Goal: Information Seeking & Learning: Learn about a topic

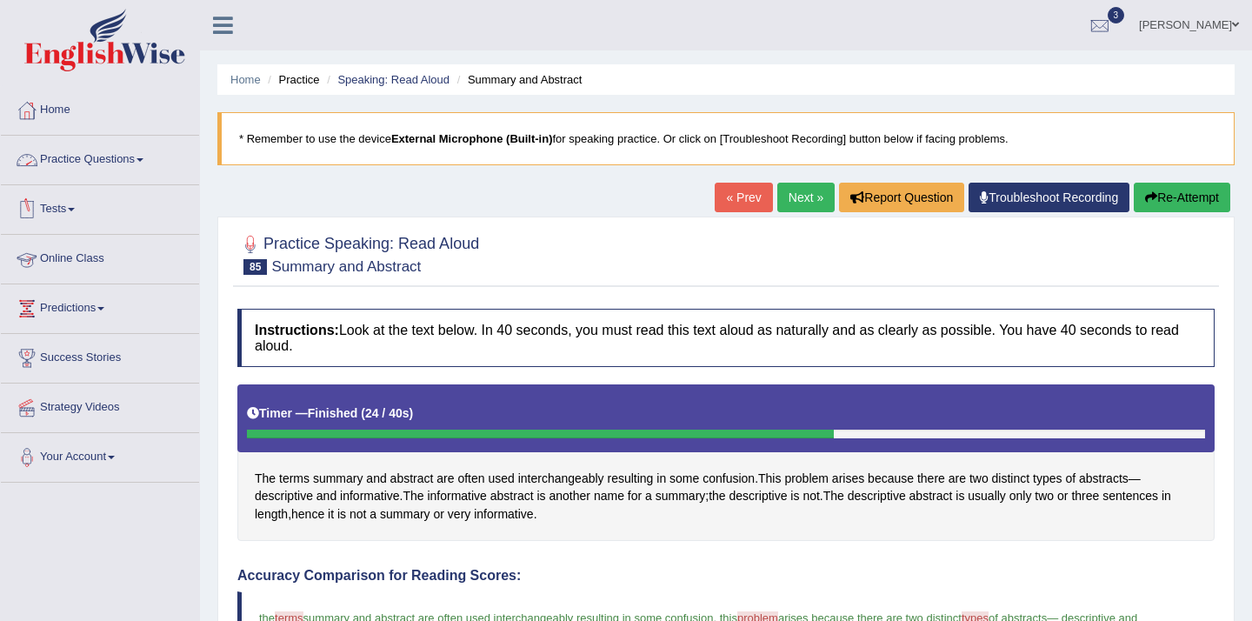
click at [120, 155] on link "Practice Questions" at bounding box center [100, 157] width 198 height 43
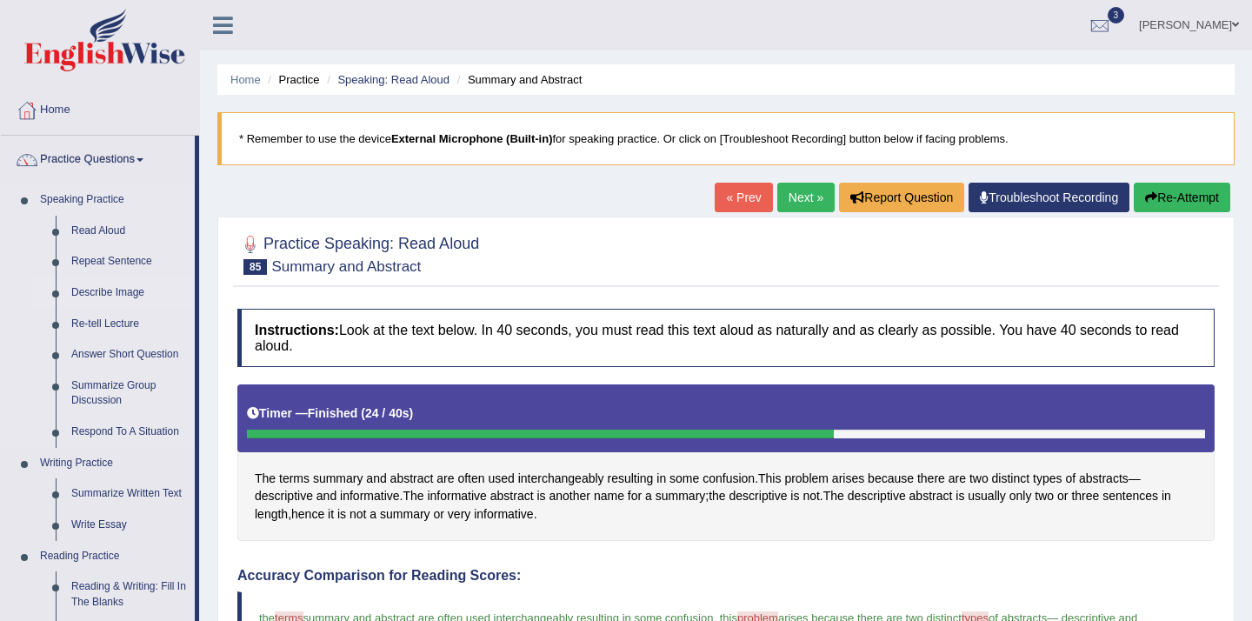
click at [104, 299] on link "Describe Image" at bounding box center [128, 292] width 131 height 31
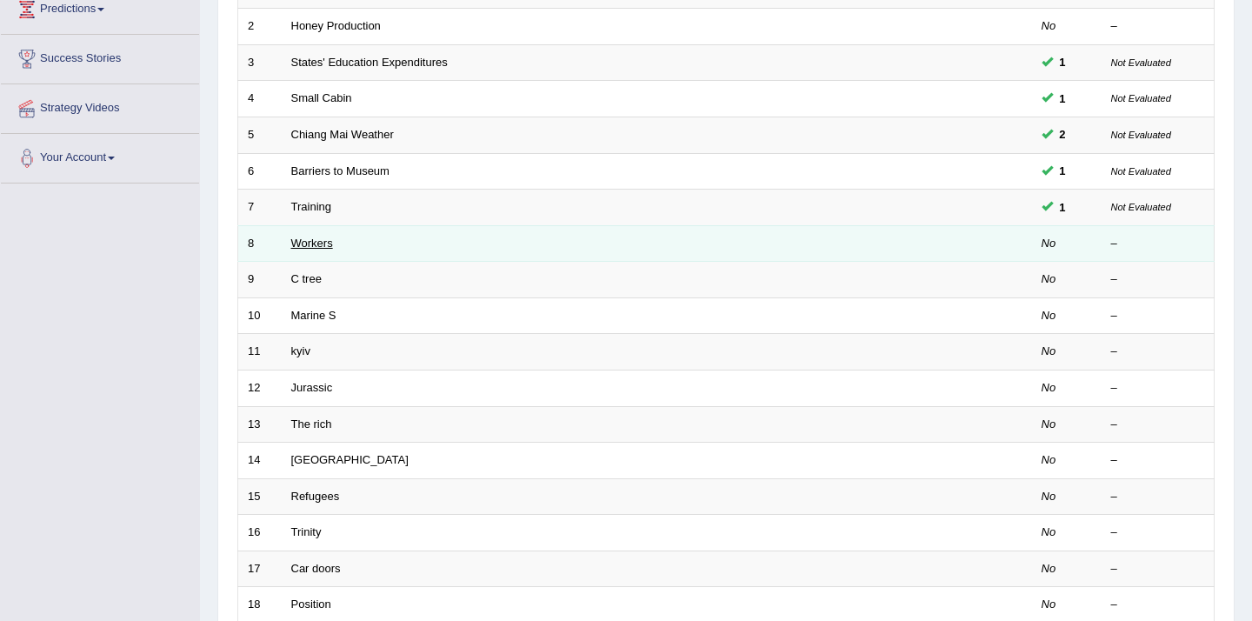
click at [307, 244] on link "Workers" at bounding box center [312, 243] width 42 height 13
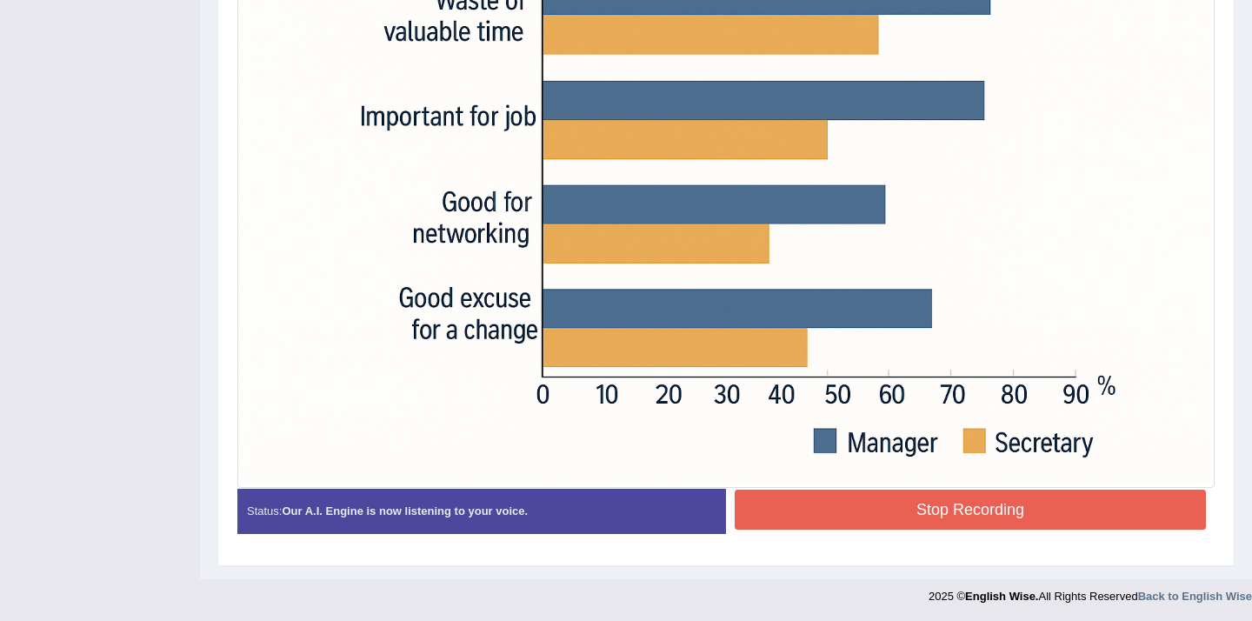
scroll to position [638, 0]
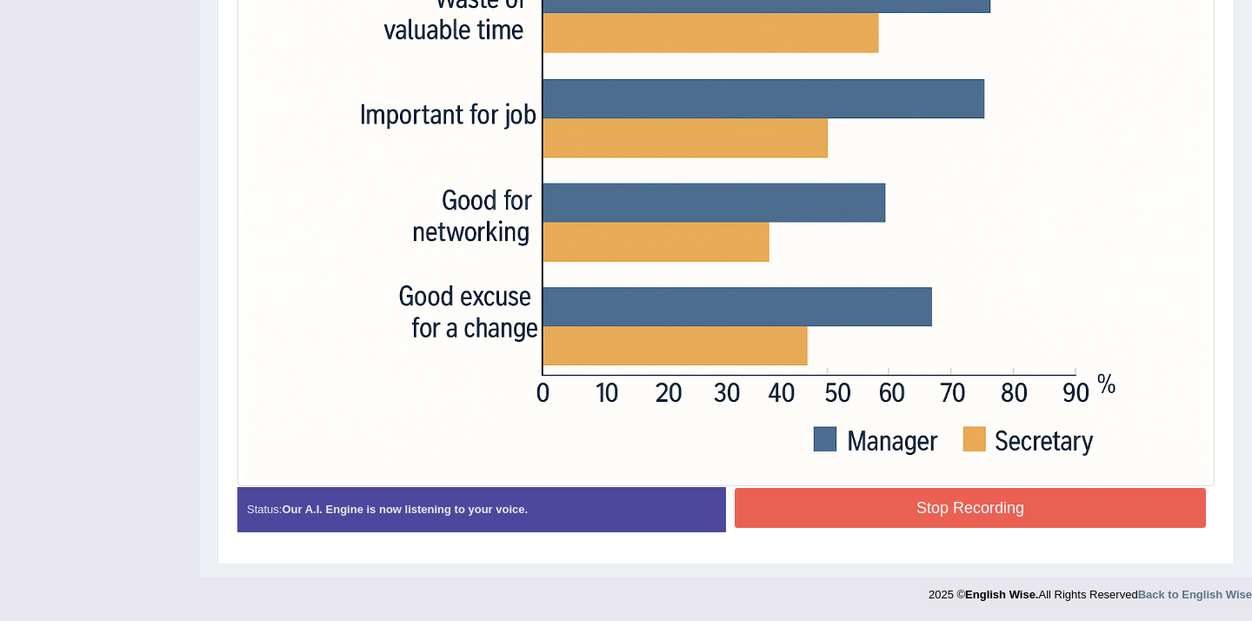
click at [917, 523] on button "Stop Recording" at bounding box center [970, 508] width 471 height 40
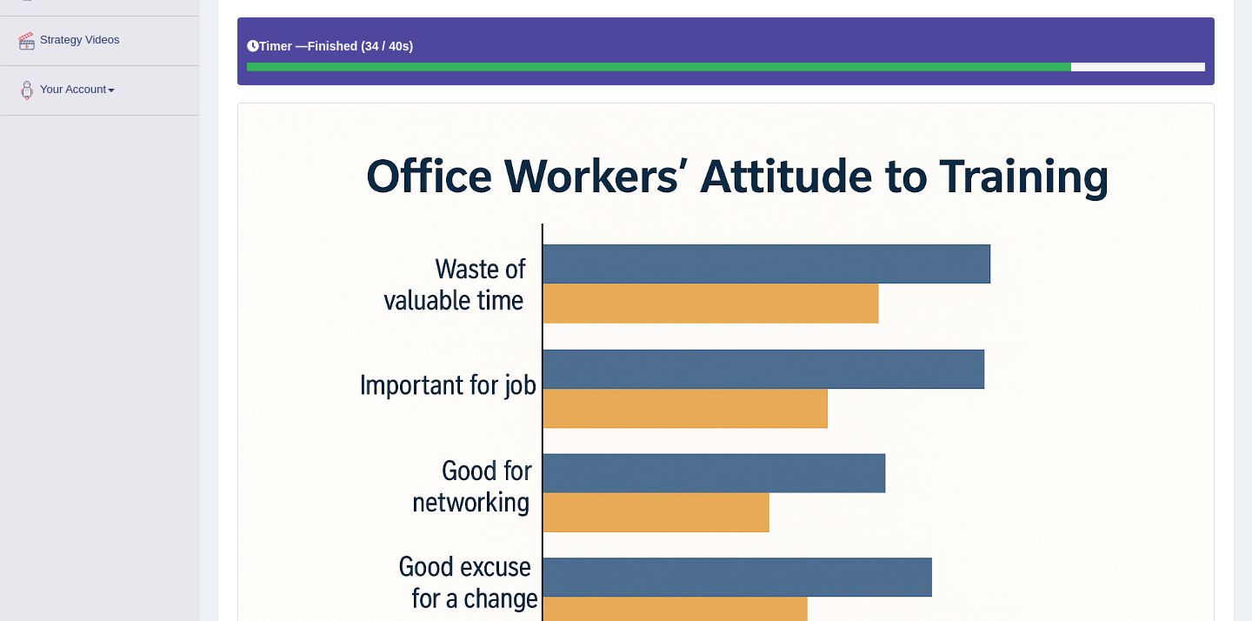
scroll to position [0, 0]
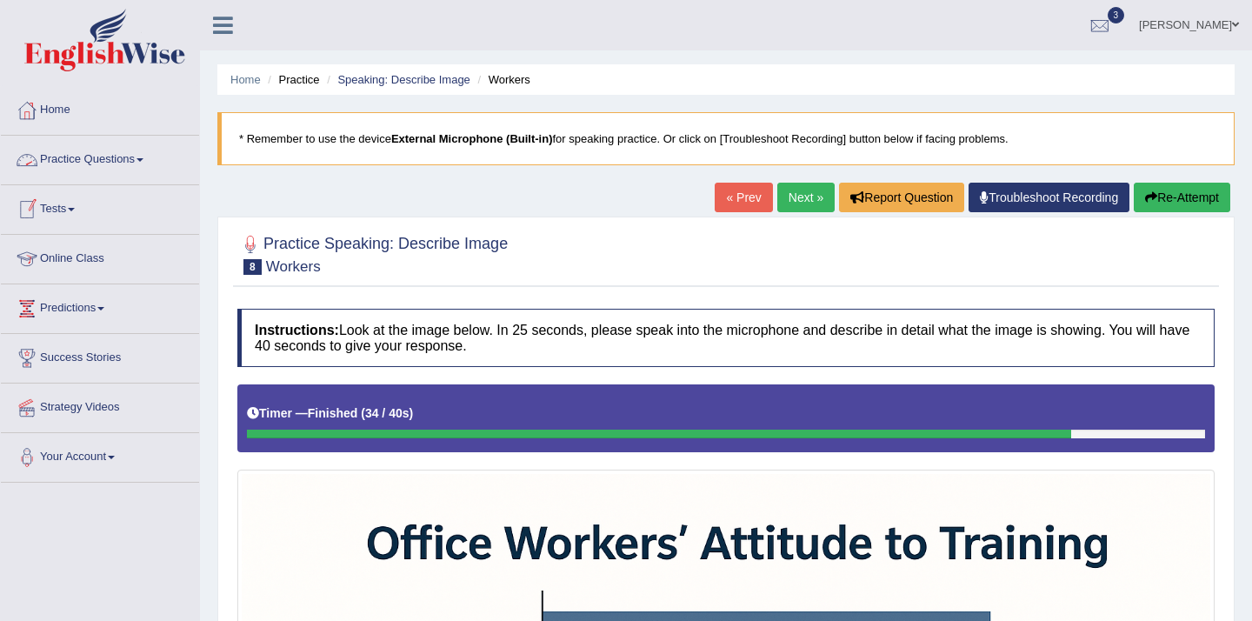
click at [136, 163] on link "Practice Questions" at bounding box center [100, 157] width 198 height 43
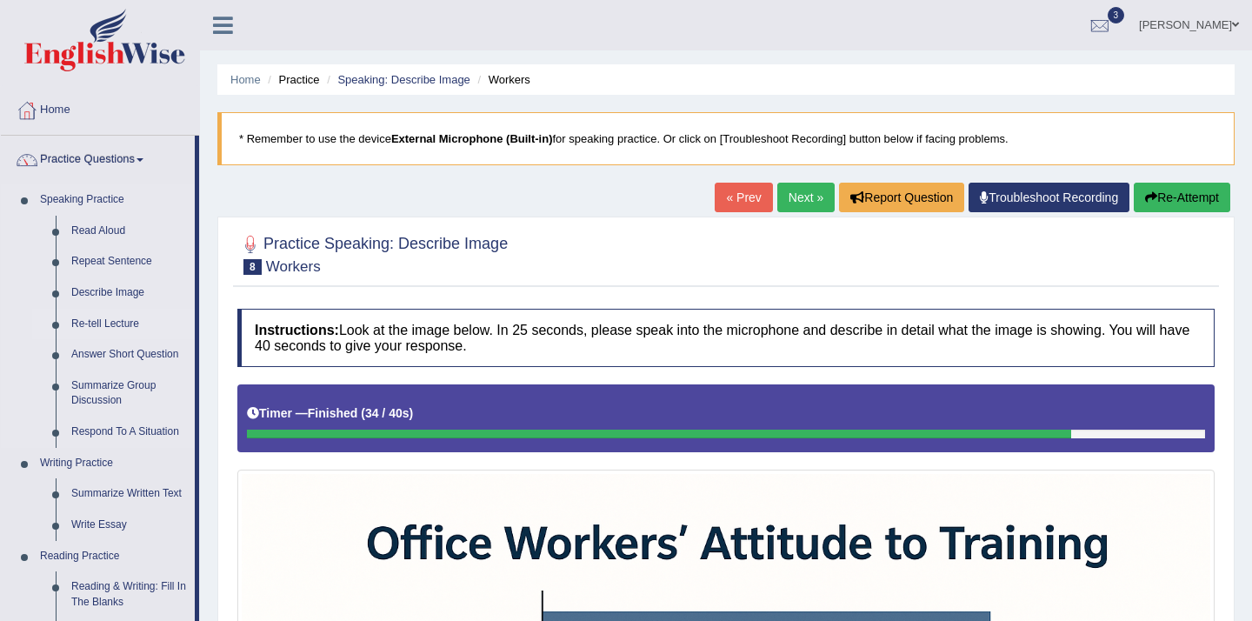
click at [81, 327] on link "Re-tell Lecture" at bounding box center [128, 324] width 131 height 31
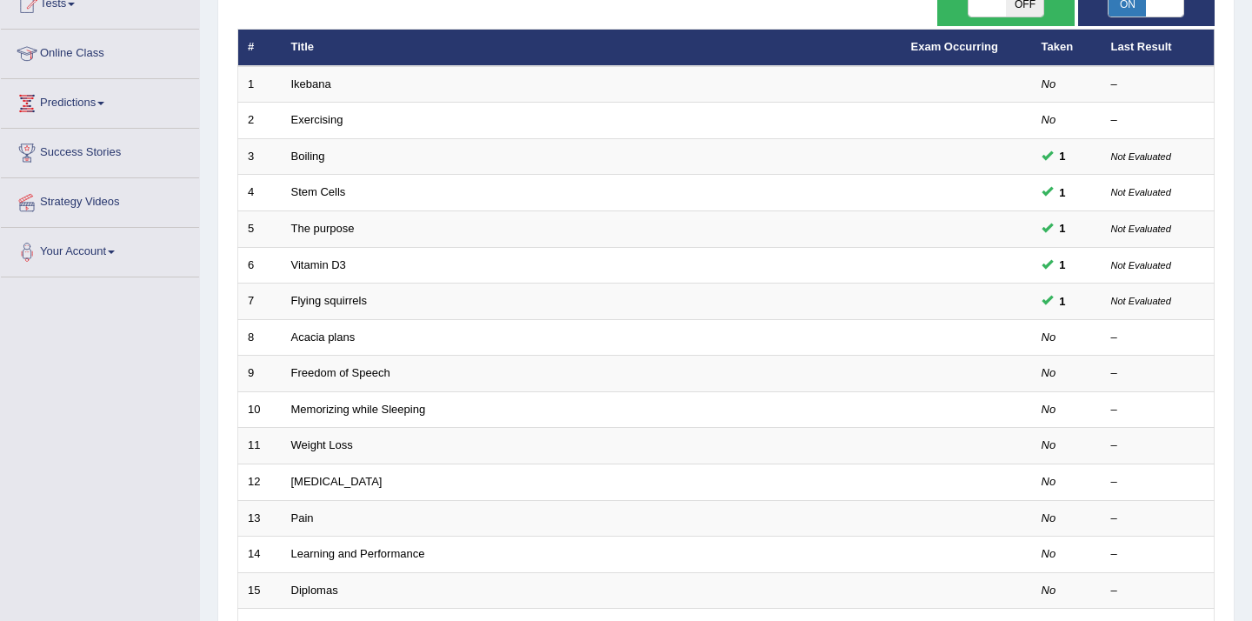
scroll to position [209, 0]
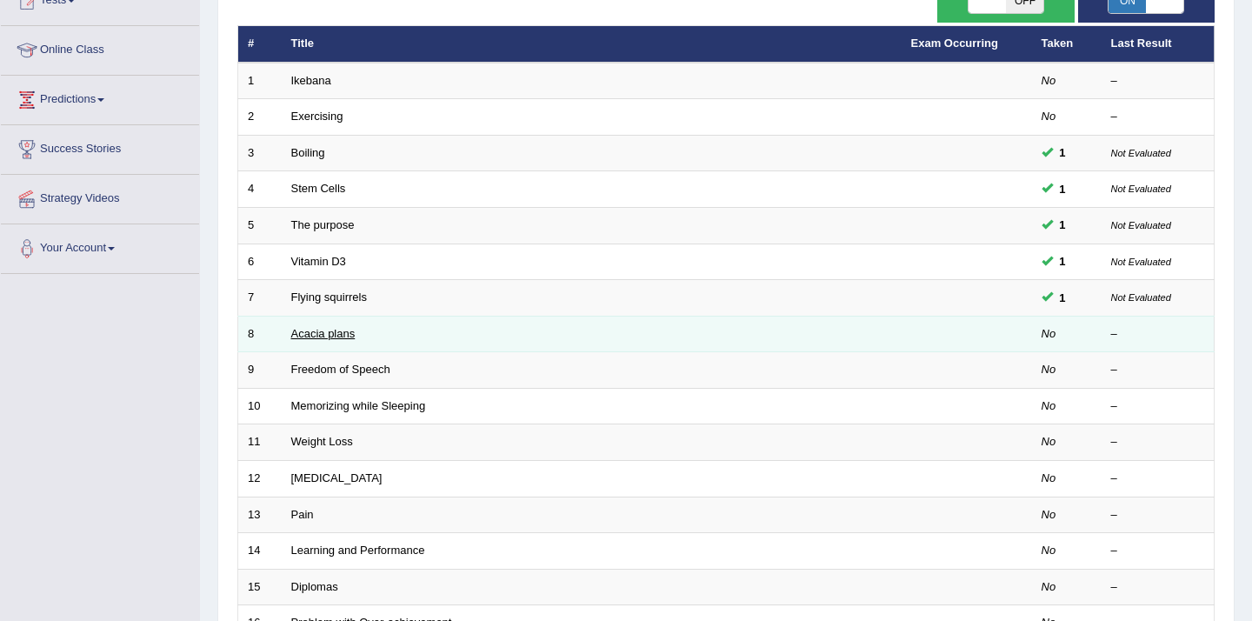
click at [347, 339] on link "Acacia plans" at bounding box center [323, 333] width 64 height 13
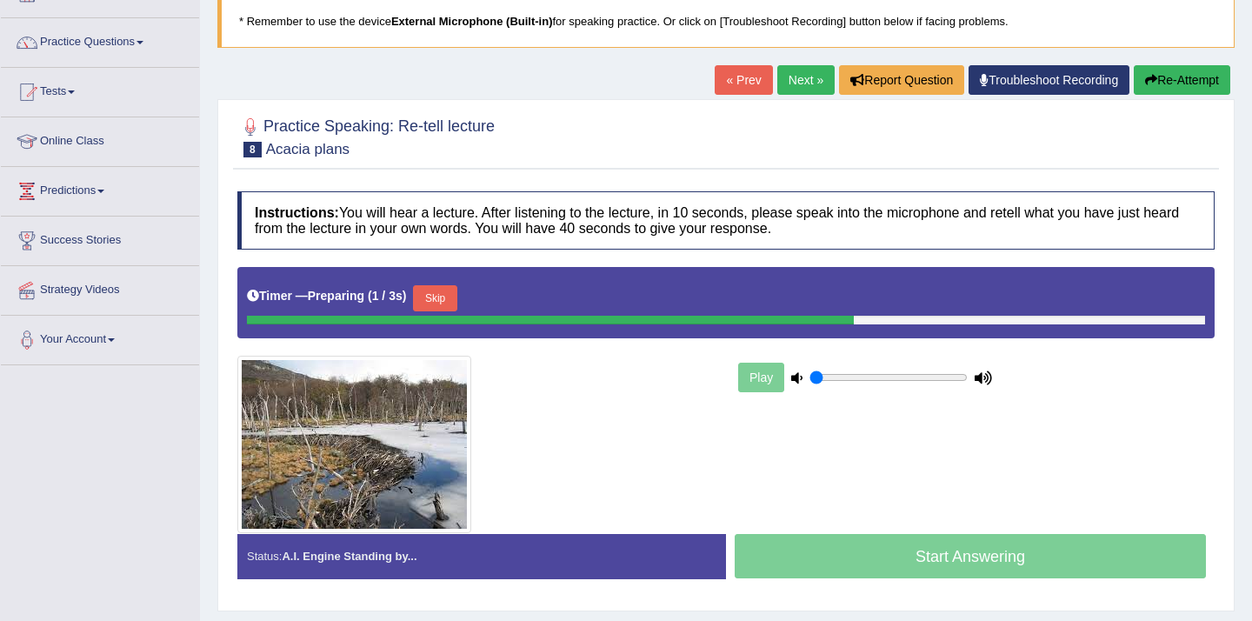
scroll to position [118, 0]
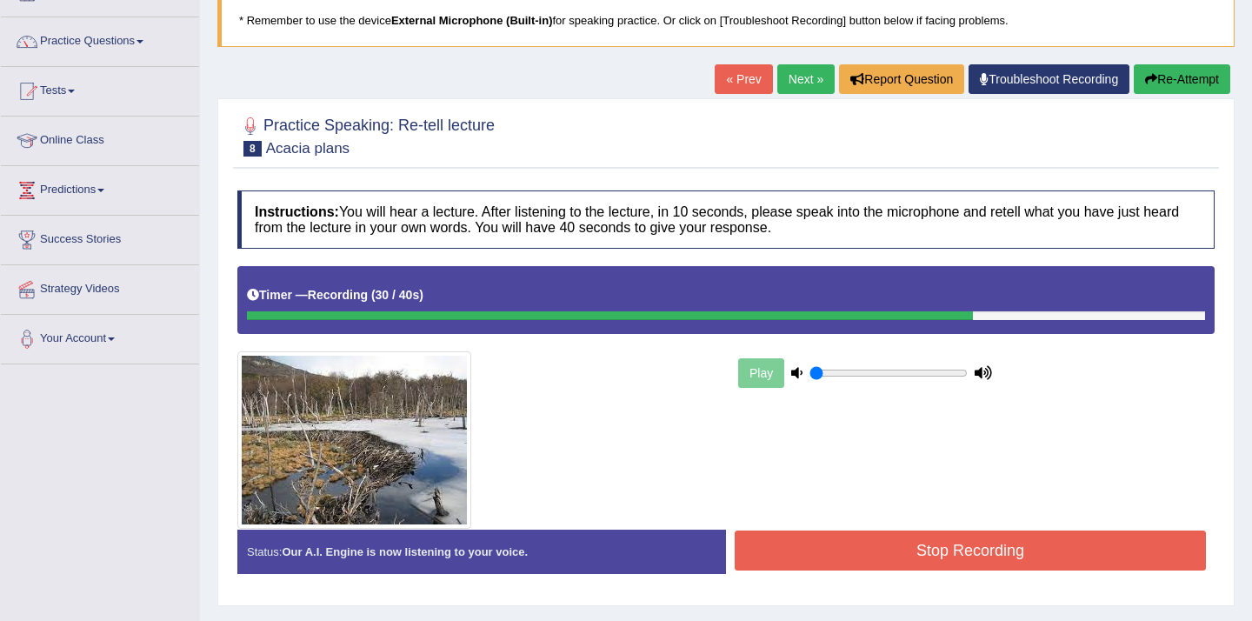
click at [912, 552] on button "Stop Recording" at bounding box center [970, 551] width 471 height 40
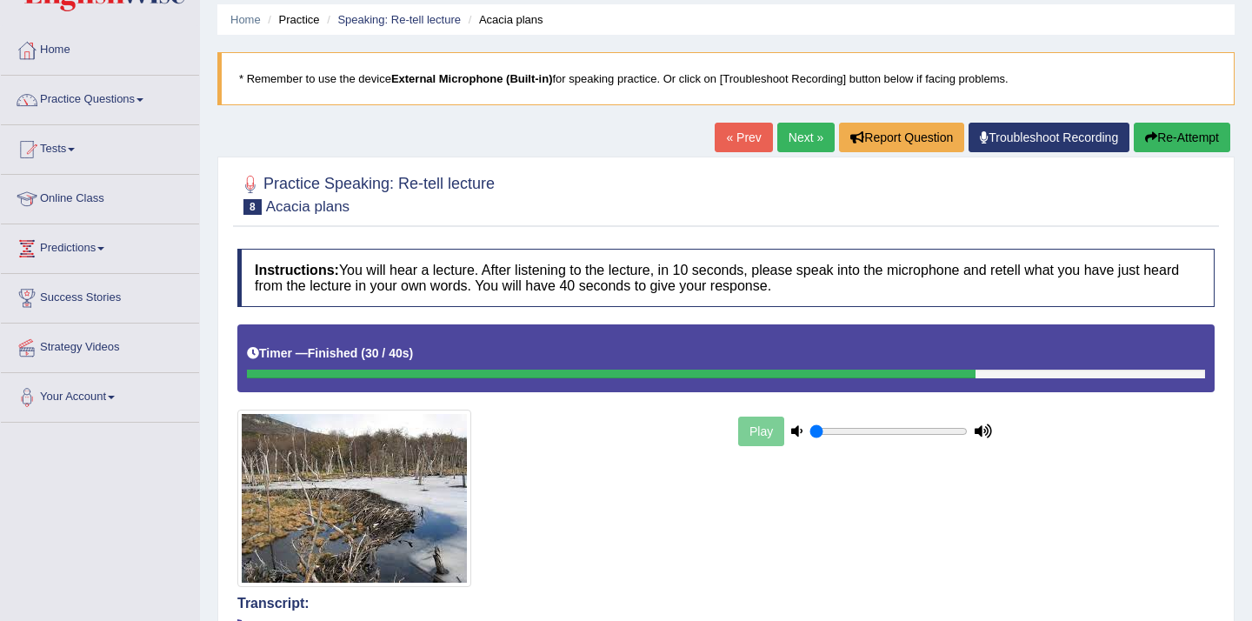
scroll to position [0, 0]
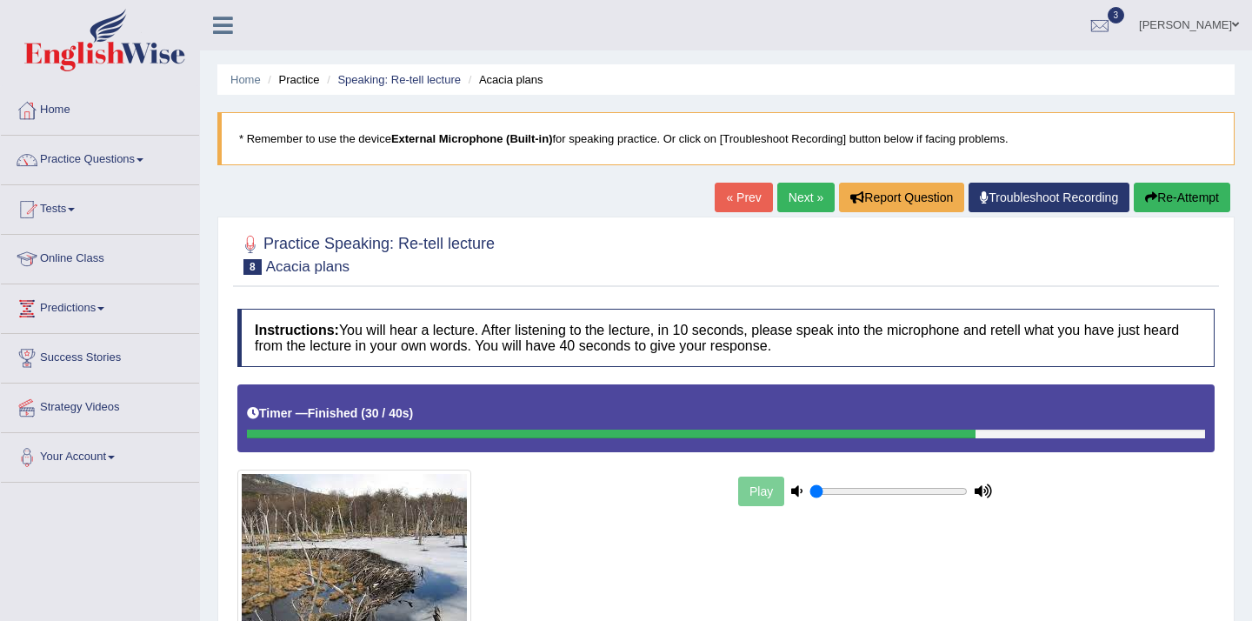
click at [793, 196] on link "Next »" at bounding box center [806, 198] width 57 height 30
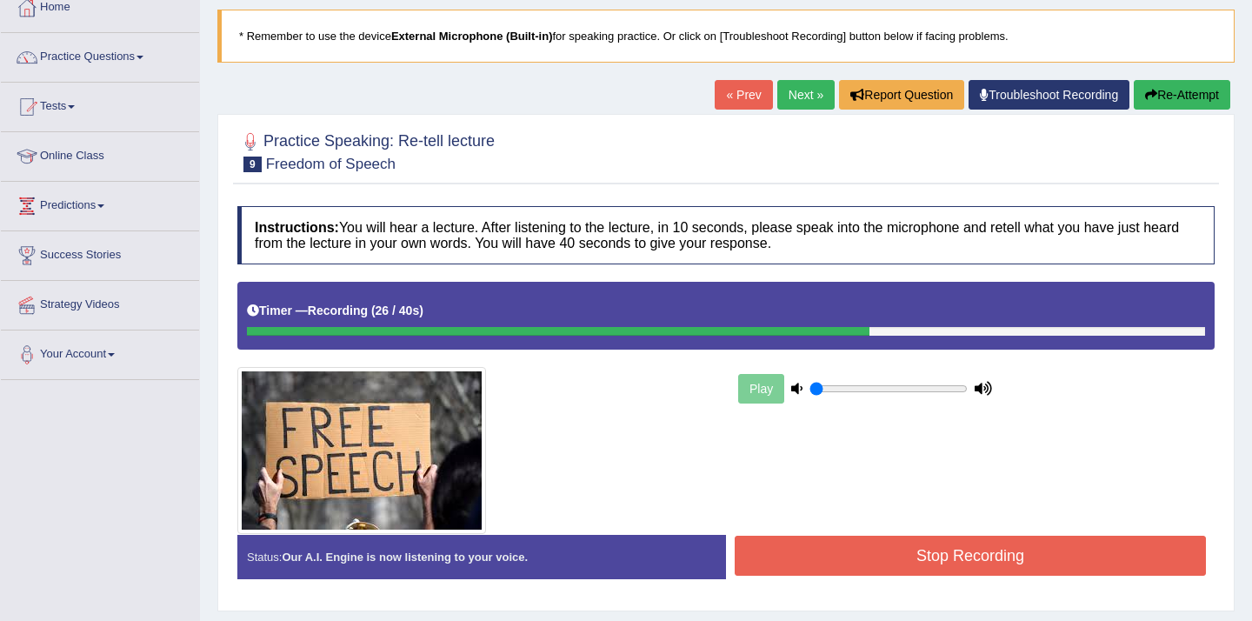
scroll to position [292, 0]
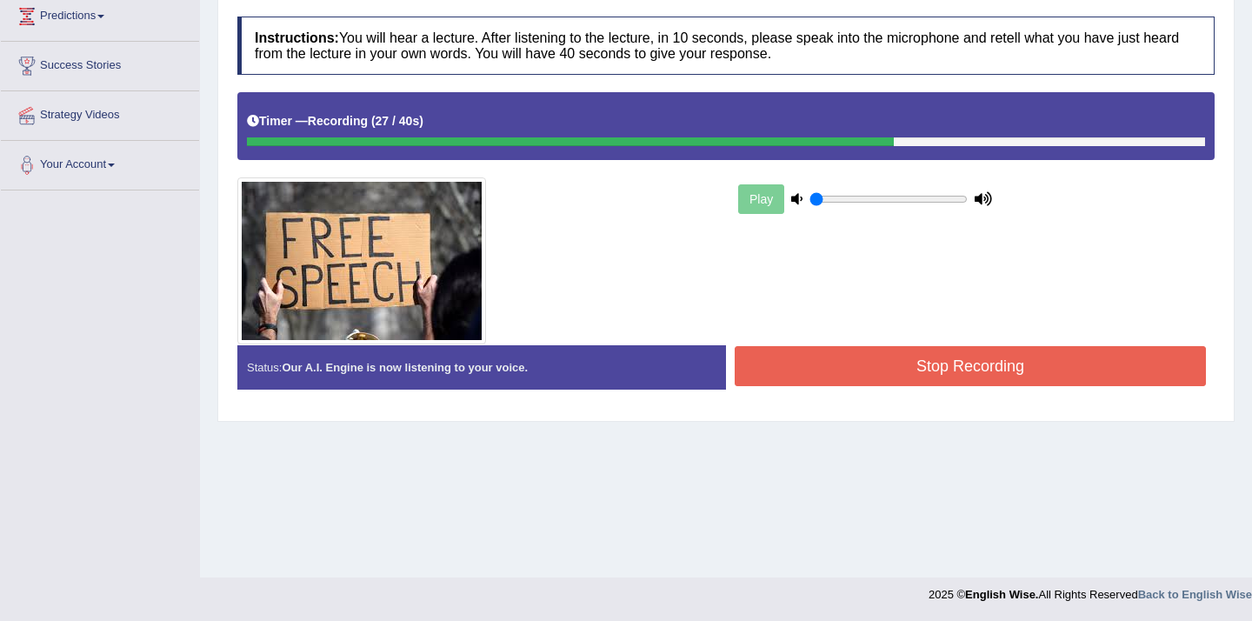
click at [858, 368] on button "Stop Recording" at bounding box center [970, 366] width 471 height 40
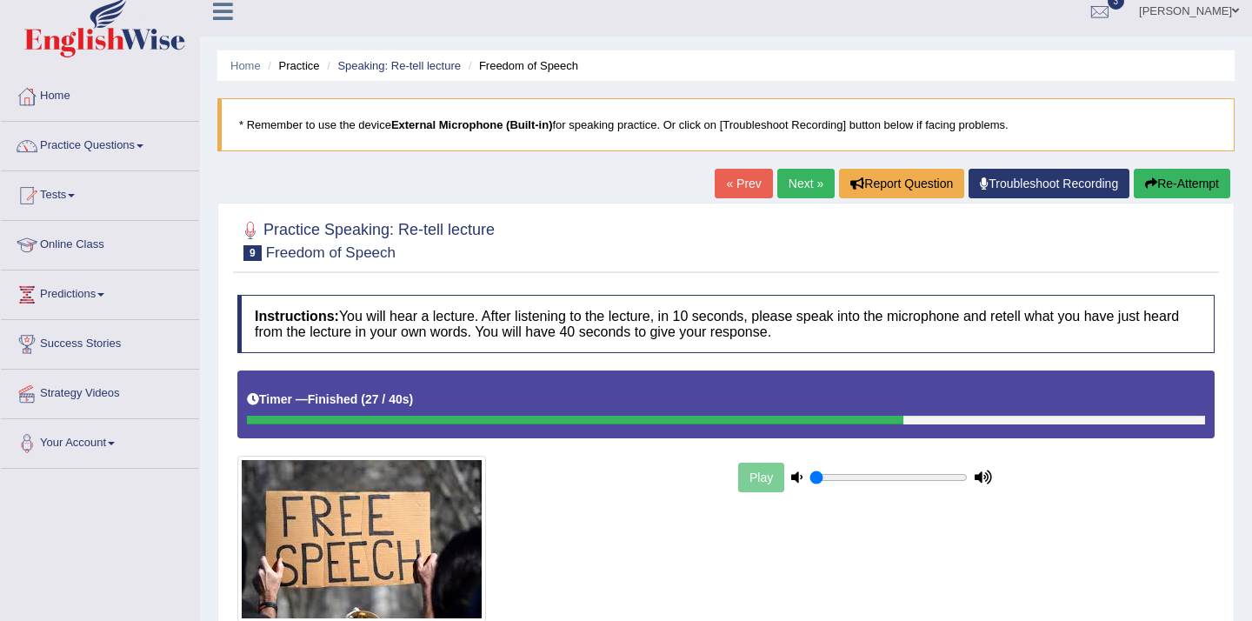
scroll to position [0, 0]
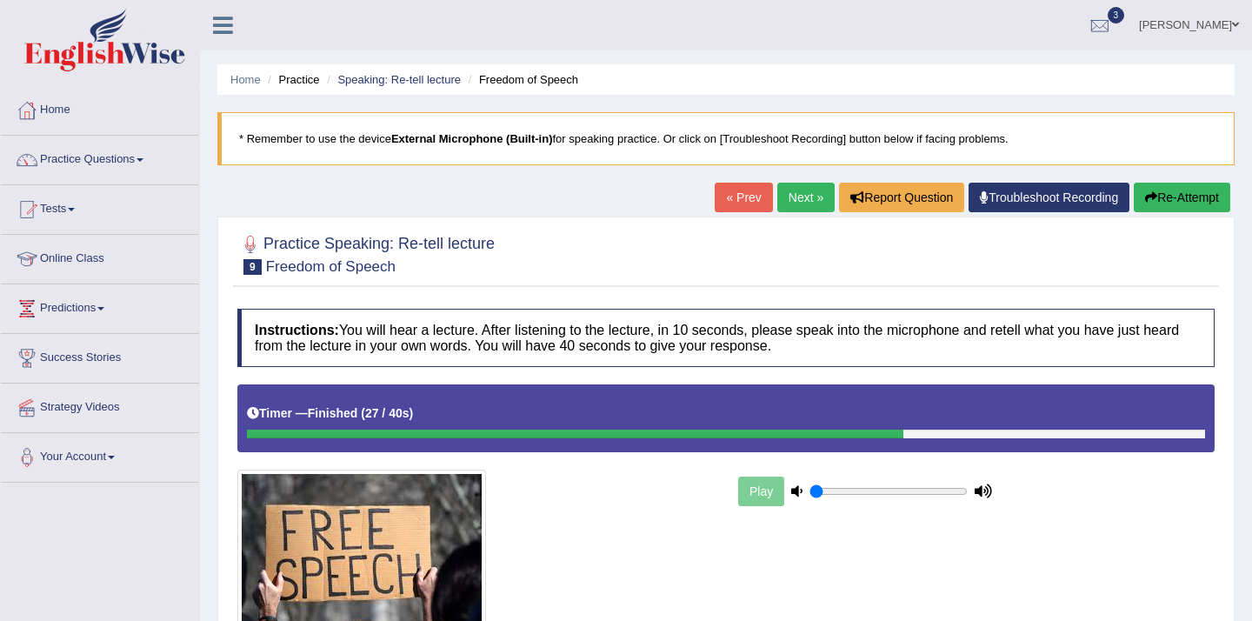
click at [792, 204] on link "Next »" at bounding box center [806, 198] width 57 height 30
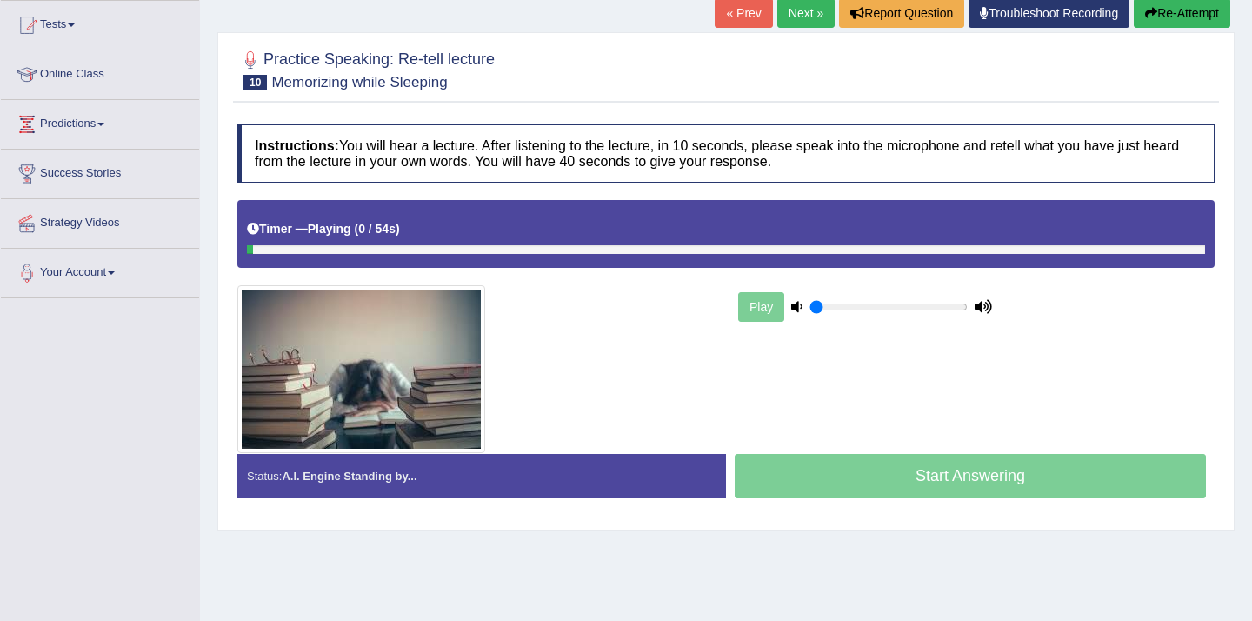
click at [761, 15] on link "« Prev" at bounding box center [743, 13] width 57 height 30
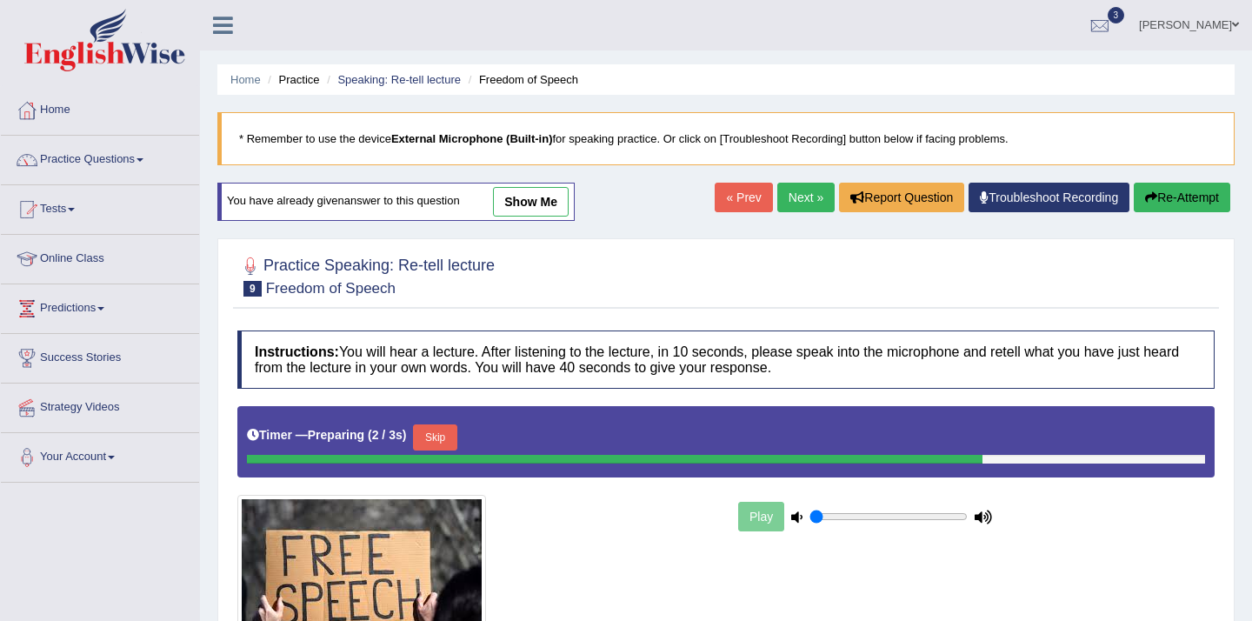
click at [416, 56] on div "Home Practice Speaking: Re-tell lecture Freedom of Speech * Remember to use the…" at bounding box center [726, 435] width 1052 height 870
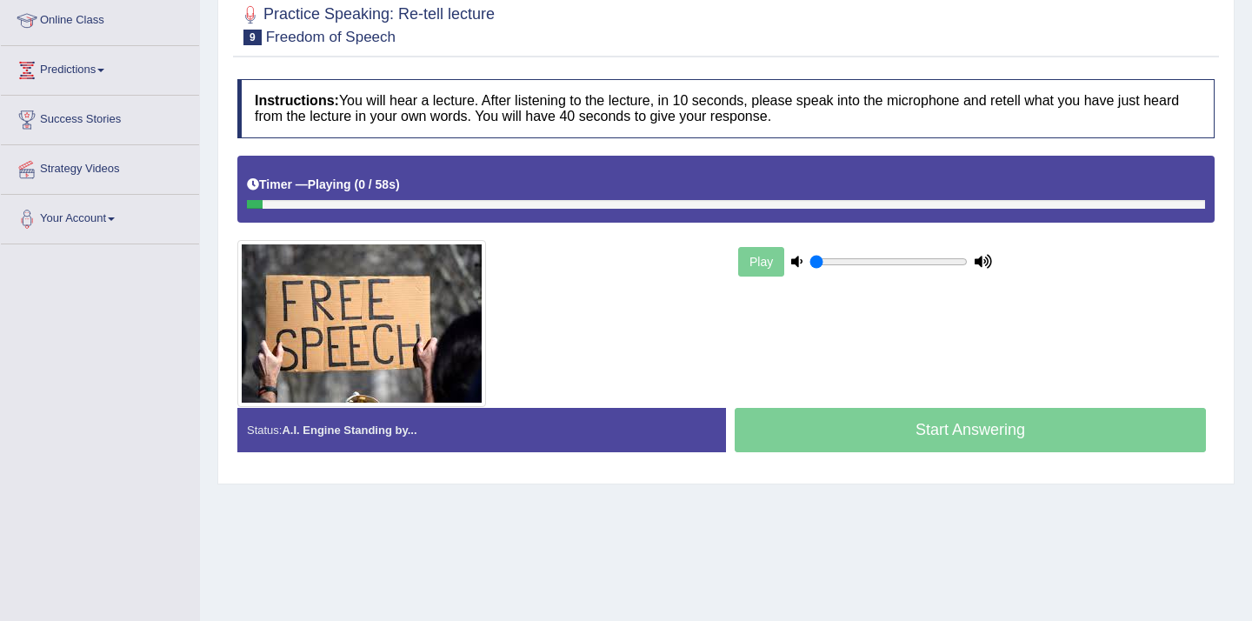
scroll to position [292, 0]
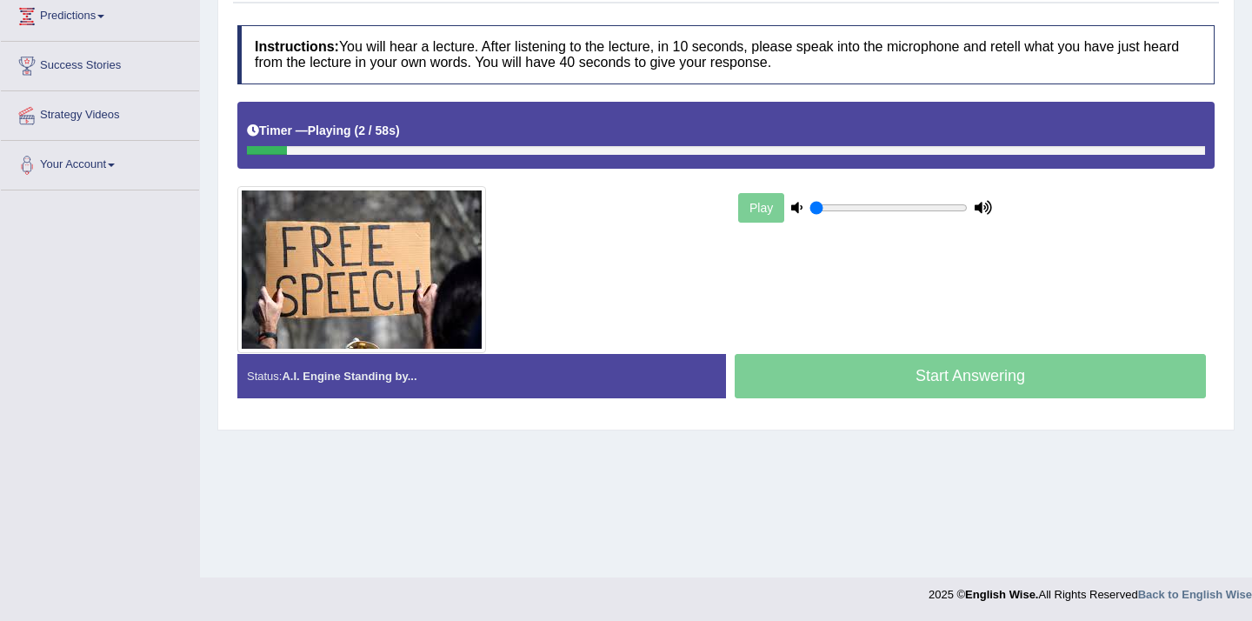
click at [573, 254] on div at bounding box center [478, 269] width 498 height 167
click at [308, 142] on div "Timer — Playing ( 3 / 58s ) Skip" at bounding box center [726, 131] width 958 height 30
click at [793, 205] on icon at bounding box center [796, 207] width 11 height 11
click at [803, 388] on div "Start Answering" at bounding box center [970, 378] width 489 height 49
click at [636, 364] on div "Status: A.I. Engine Standing by..." at bounding box center [481, 376] width 489 height 44
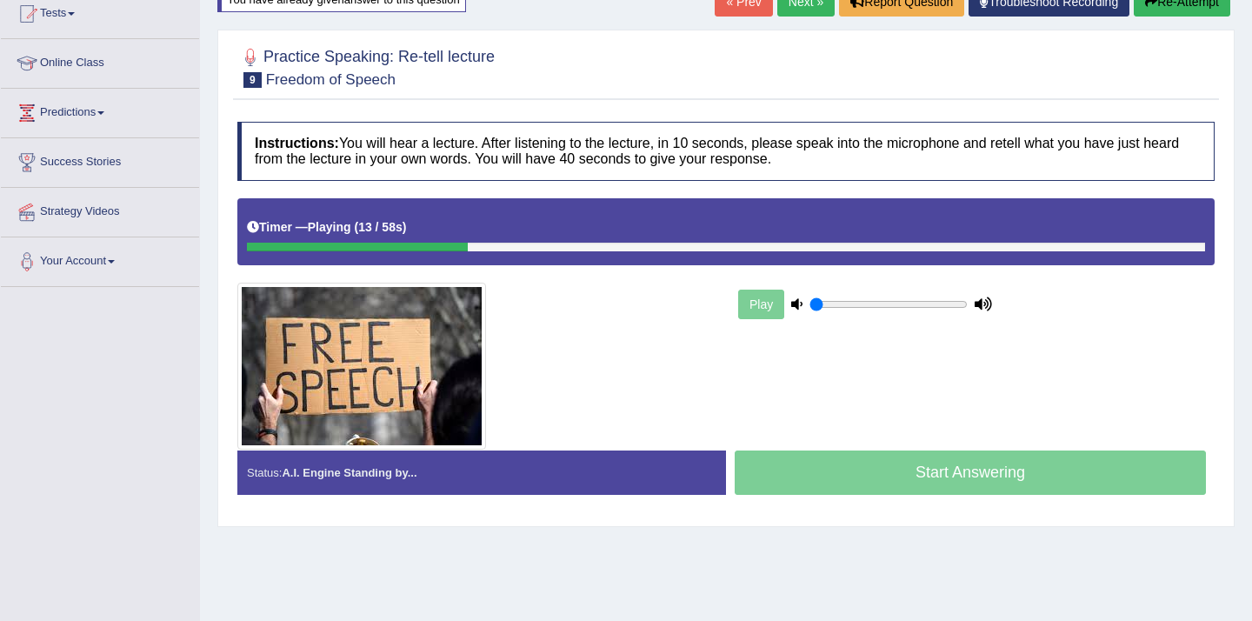
scroll to position [0, 0]
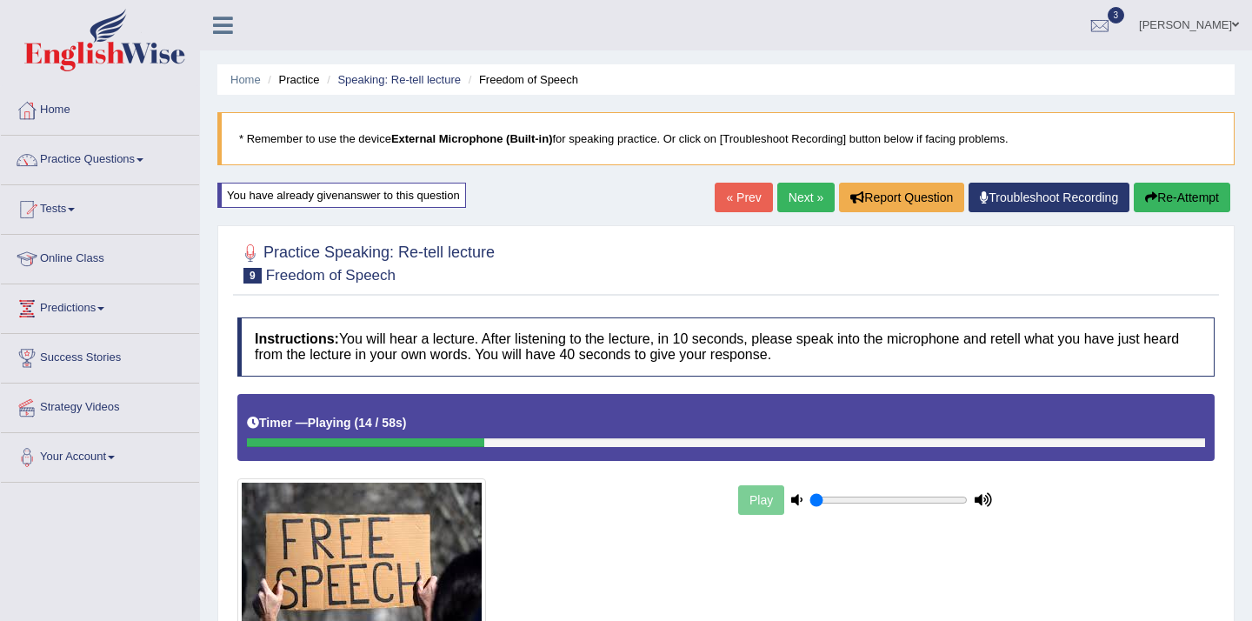
click at [731, 203] on link "« Prev" at bounding box center [743, 198] width 57 height 30
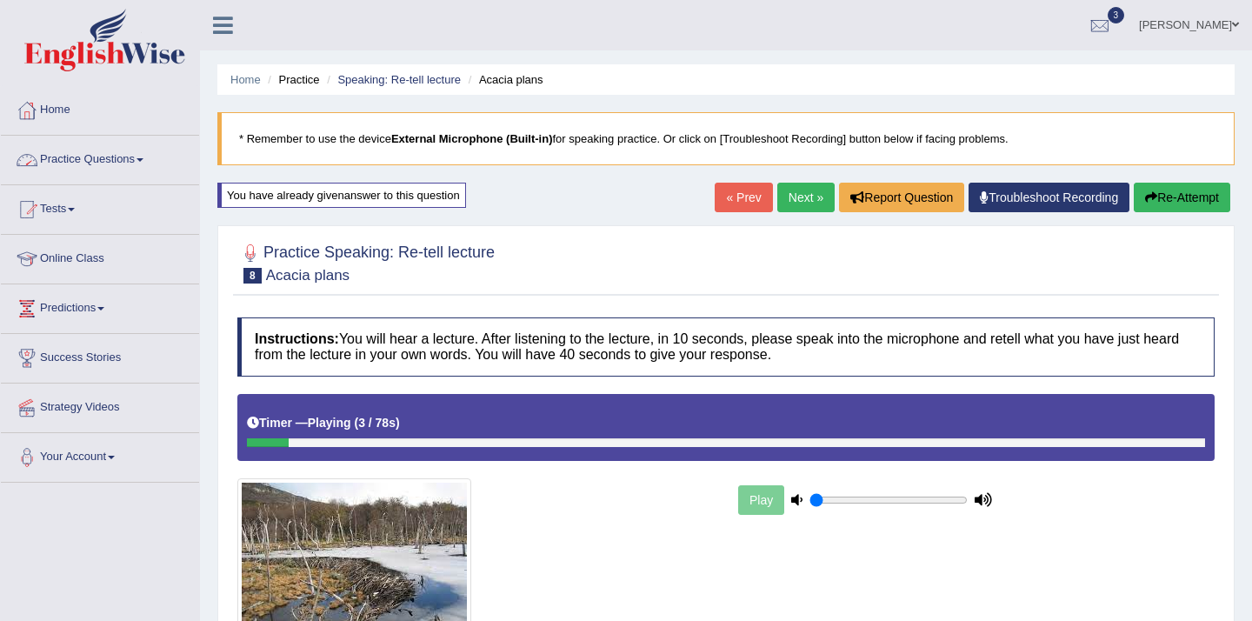
click at [144, 161] on span at bounding box center [140, 159] width 7 height 3
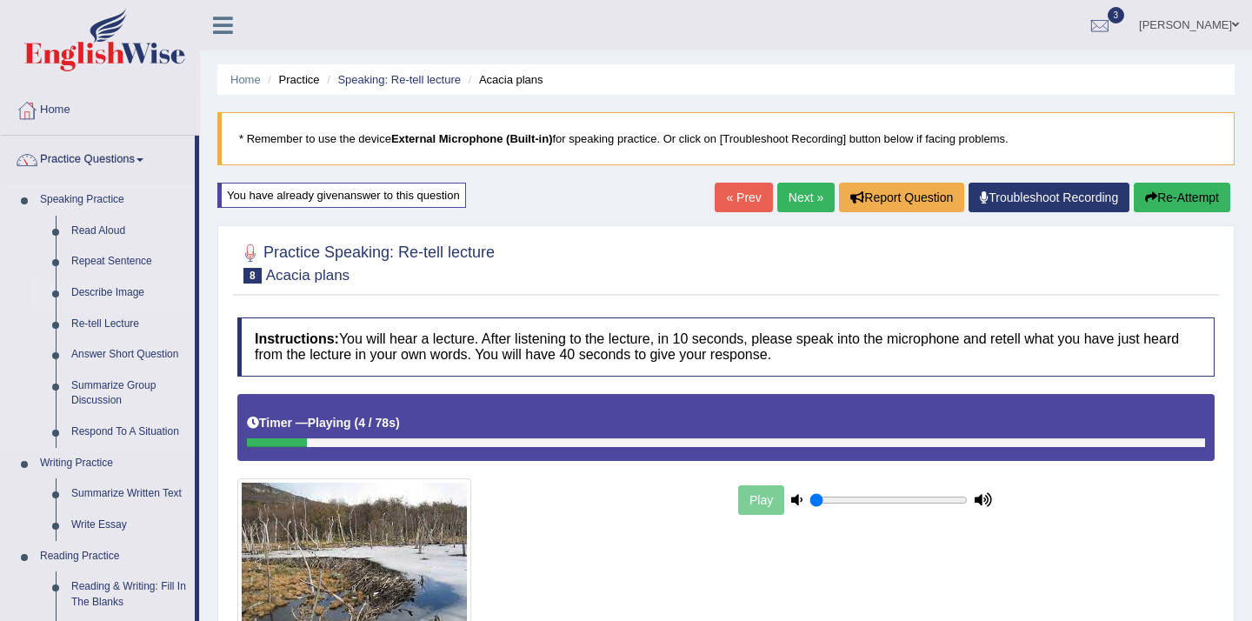
click at [90, 284] on link "Describe Image" at bounding box center [128, 292] width 131 height 31
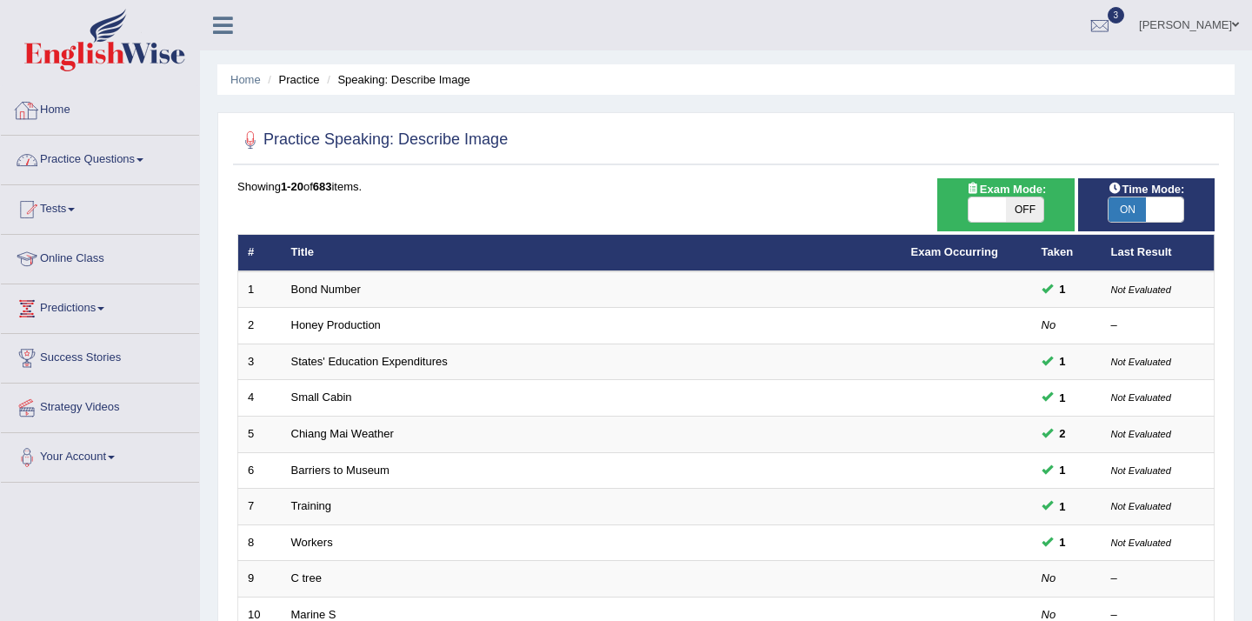
click at [108, 157] on link "Practice Questions" at bounding box center [100, 157] width 198 height 43
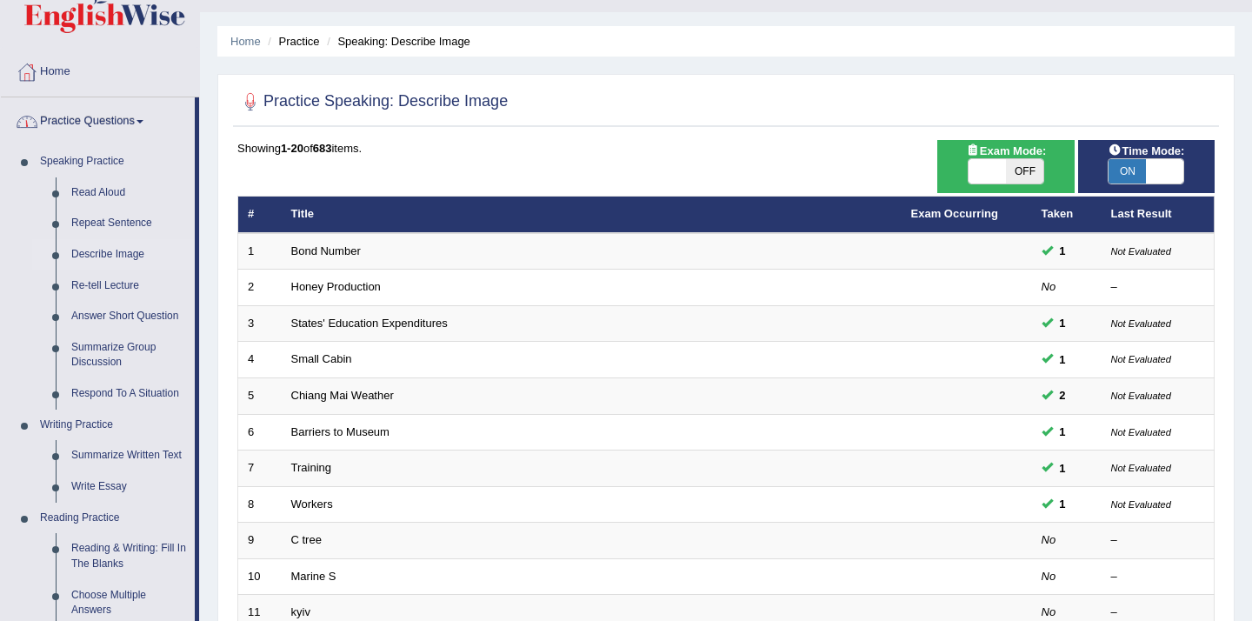
scroll to position [50, 0]
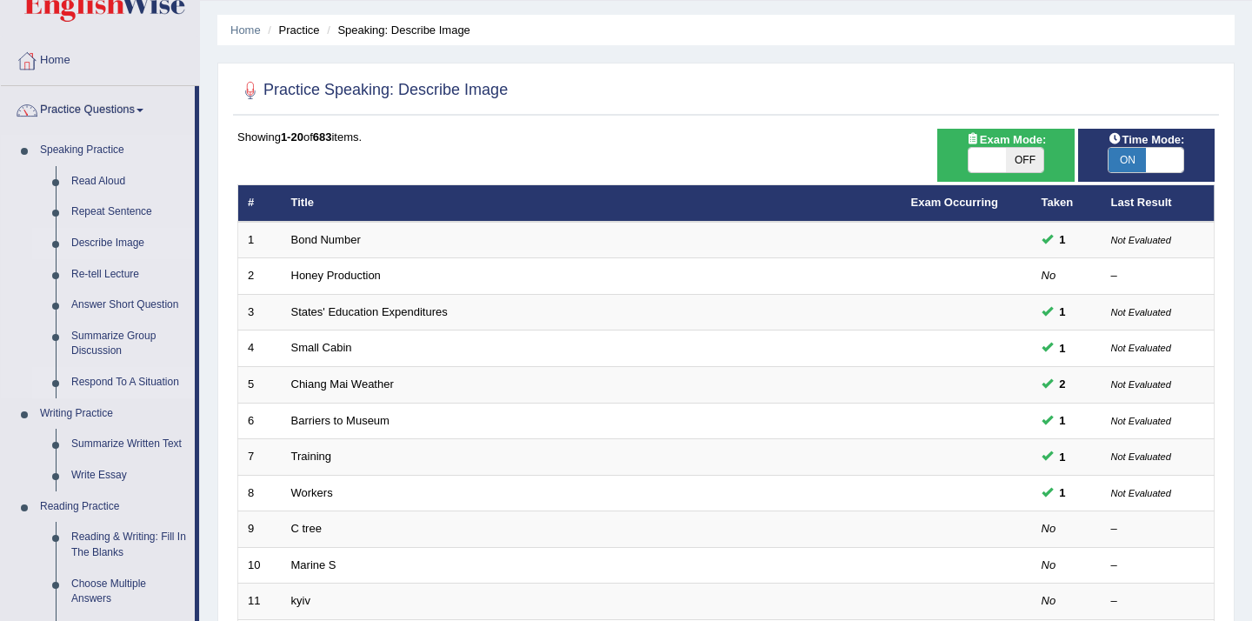
click at [114, 383] on link "Respond To A Situation" at bounding box center [128, 382] width 131 height 31
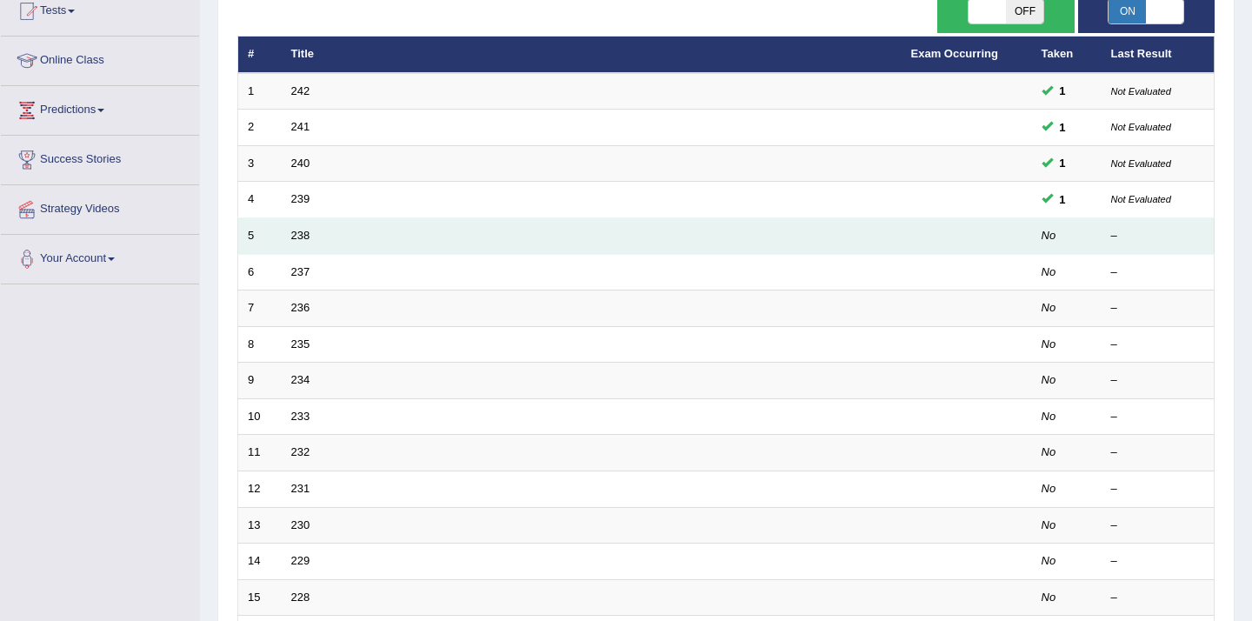
click at [318, 238] on td "238" at bounding box center [592, 236] width 620 height 37
click at [305, 237] on link "238" at bounding box center [300, 235] width 19 height 13
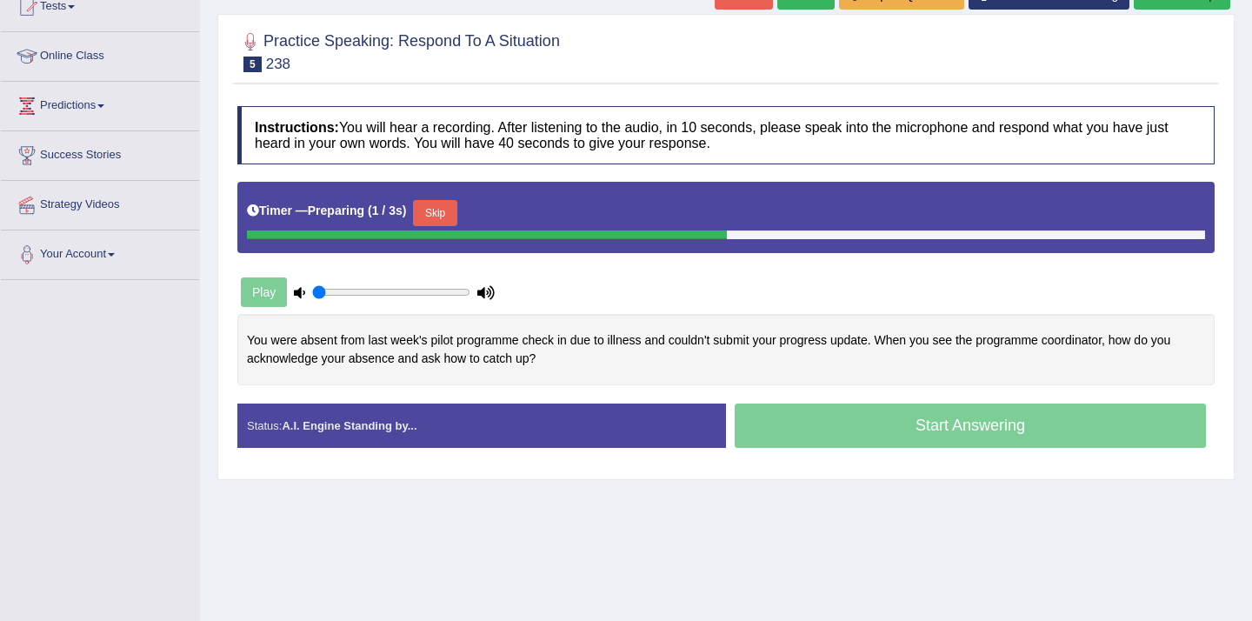
scroll to position [210, 0]
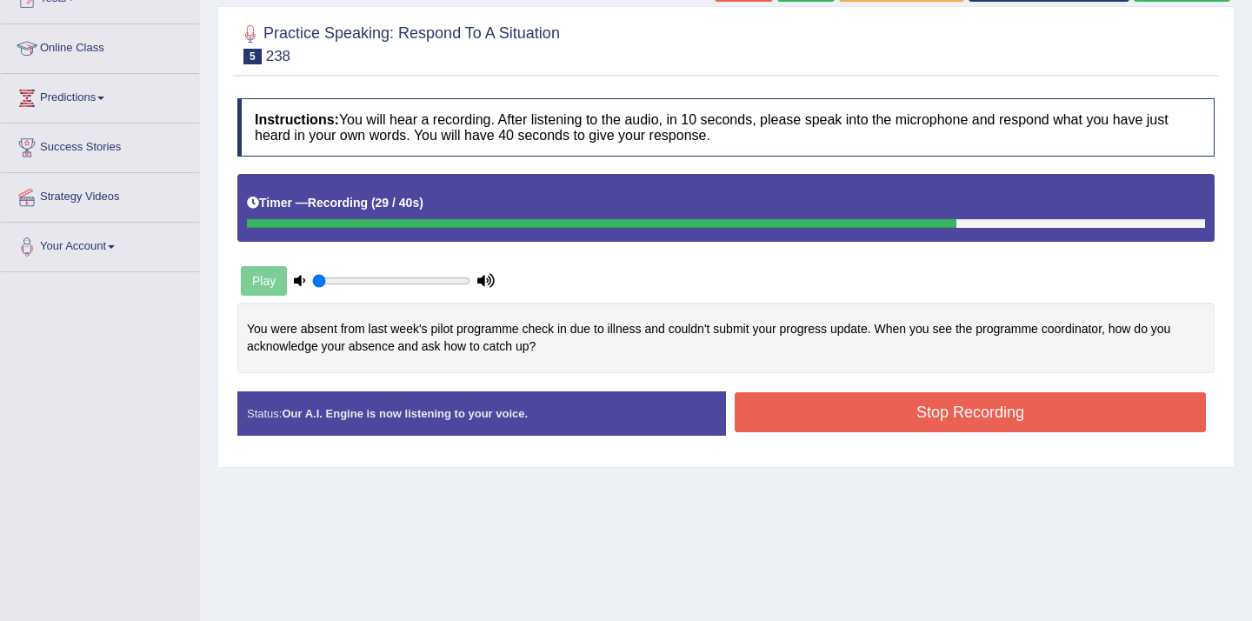
click at [785, 426] on button "Stop Recording" at bounding box center [970, 412] width 471 height 40
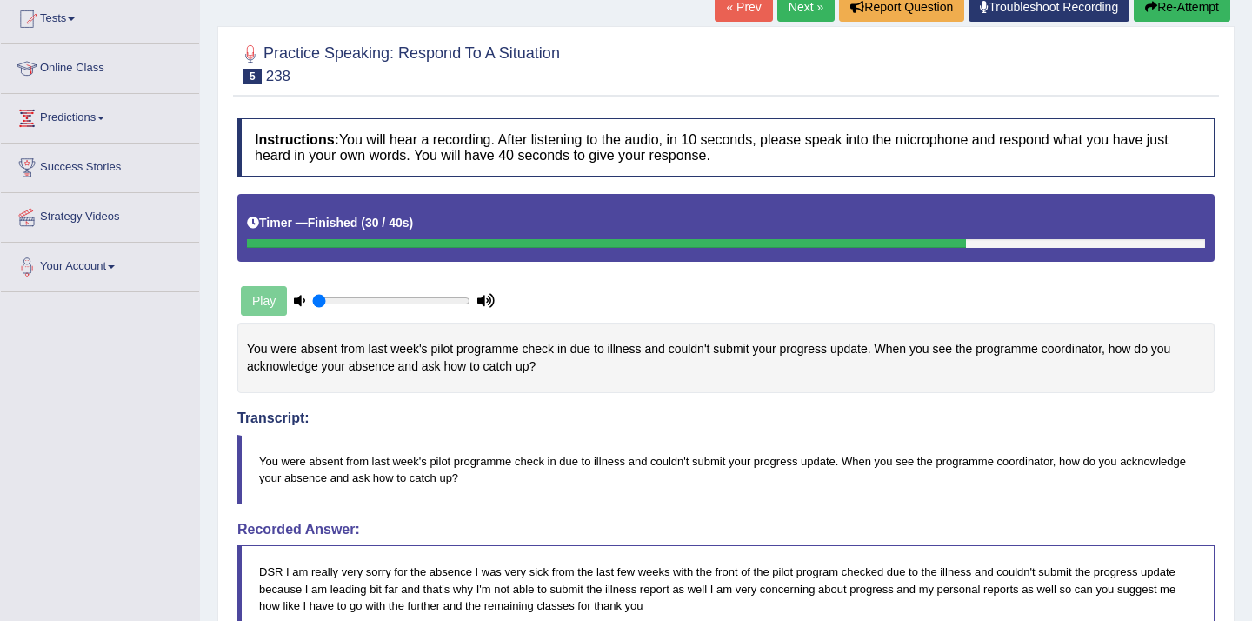
scroll to position [0, 0]
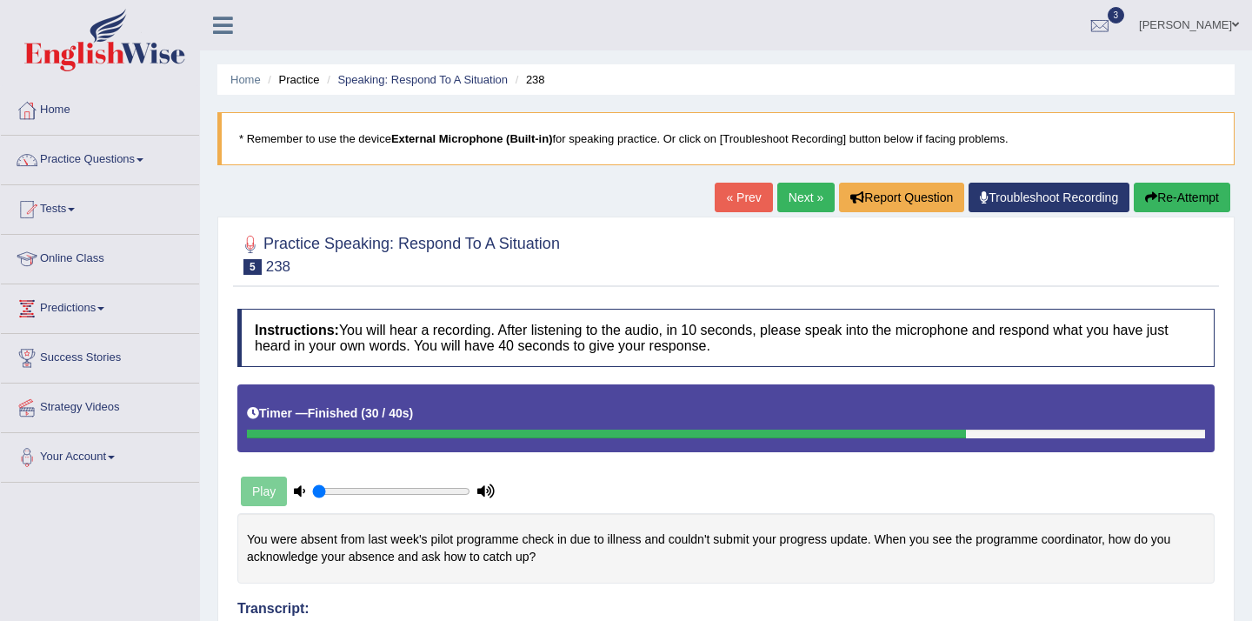
click at [787, 202] on link "Next »" at bounding box center [806, 198] width 57 height 30
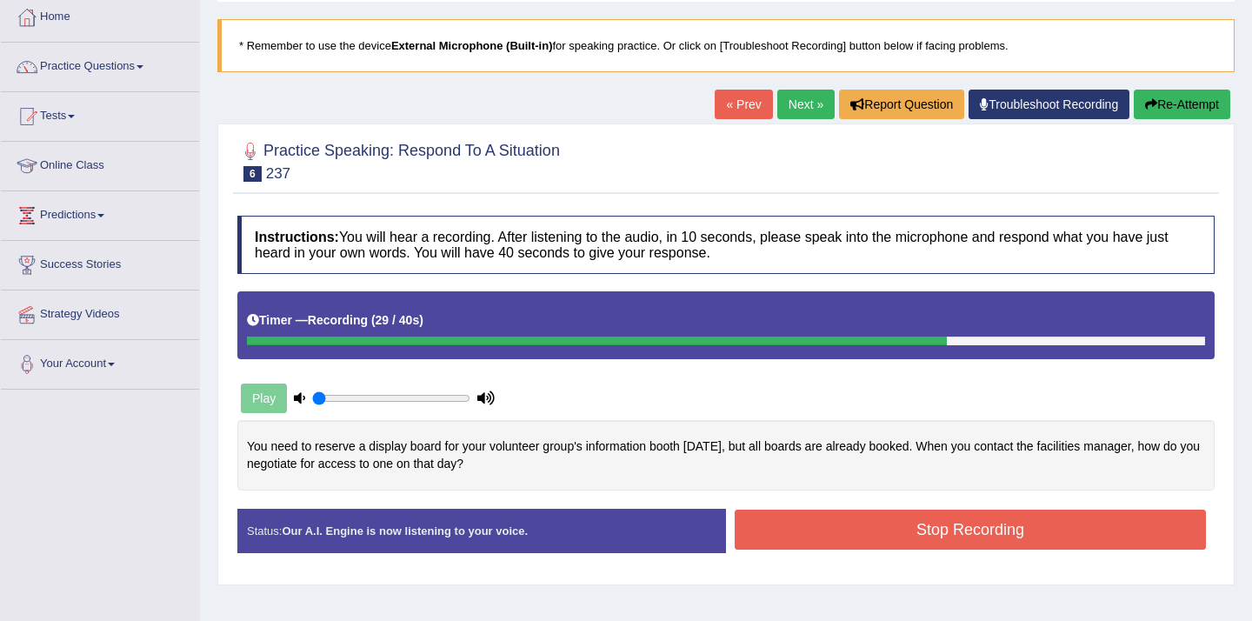
click at [870, 541] on button "Stop Recording" at bounding box center [970, 530] width 471 height 40
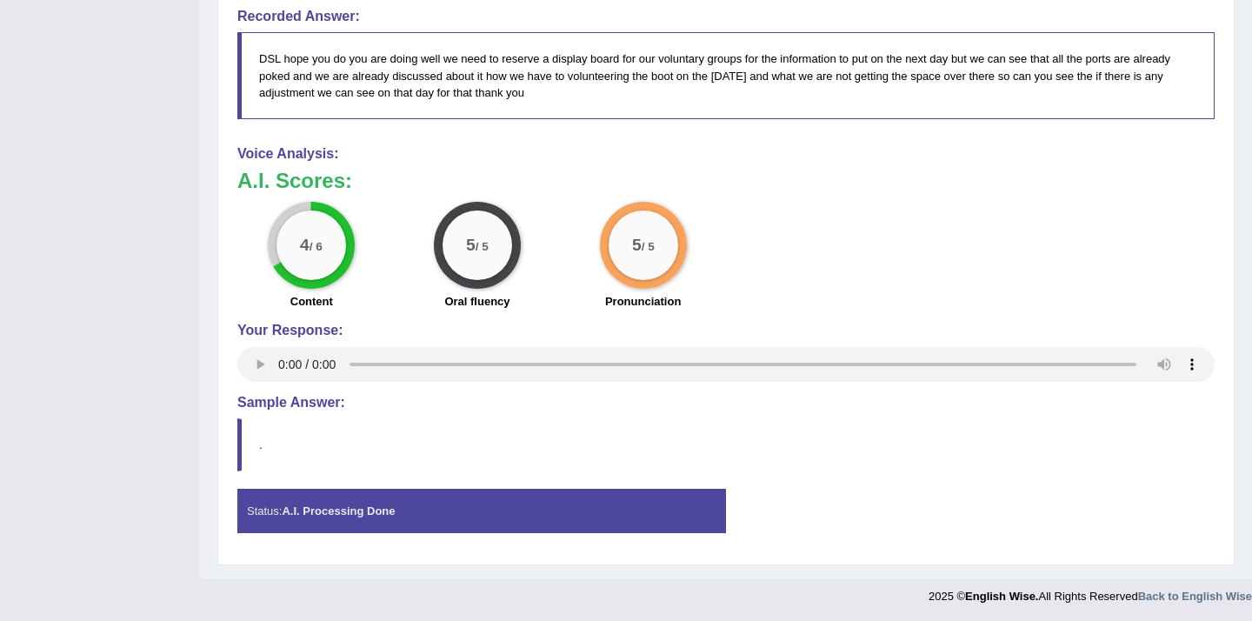
scroll to position [706, 0]
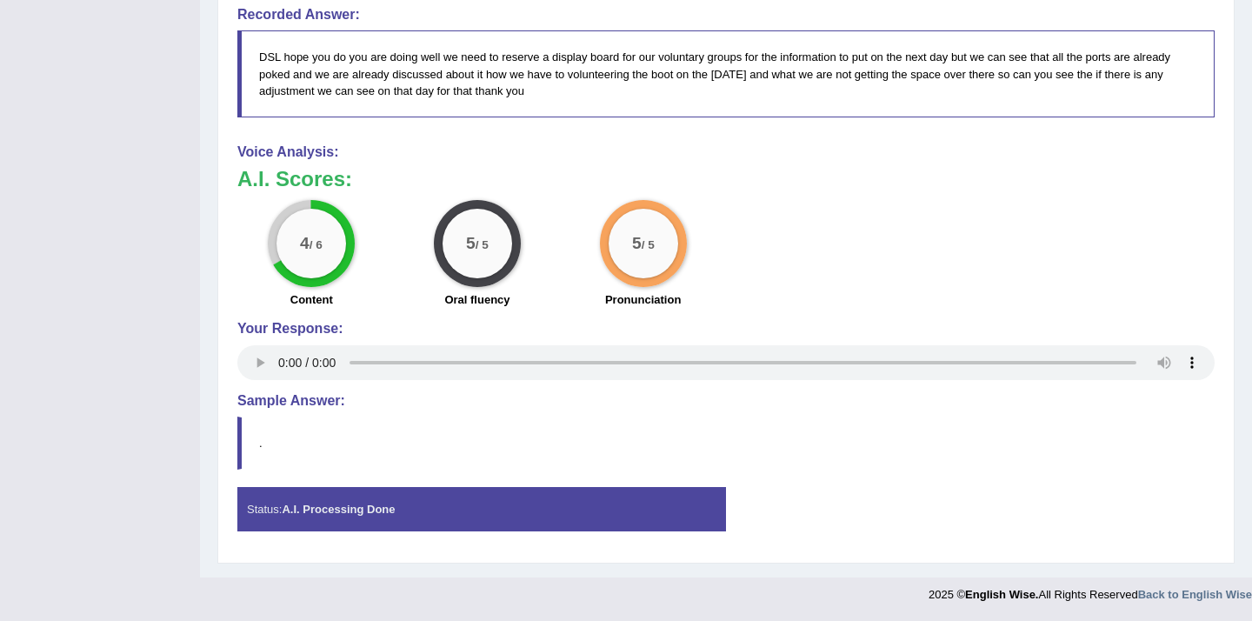
click at [319, 507] on strong "A.I. Processing Done" at bounding box center [338, 509] width 113 height 13
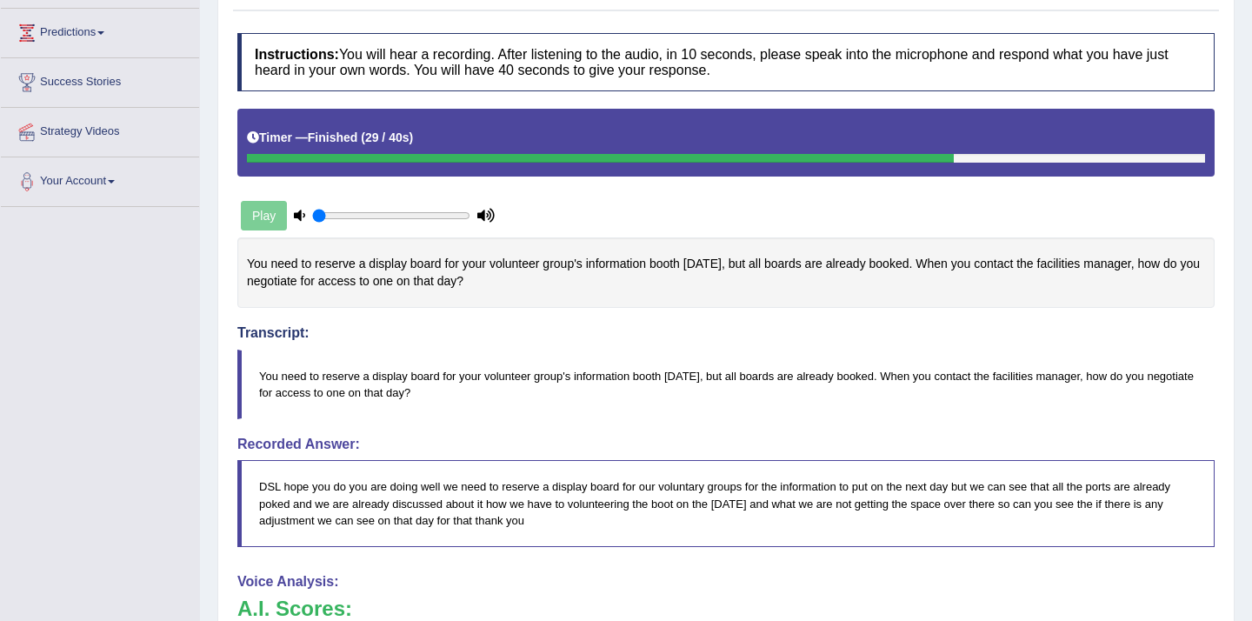
scroll to position [0, 0]
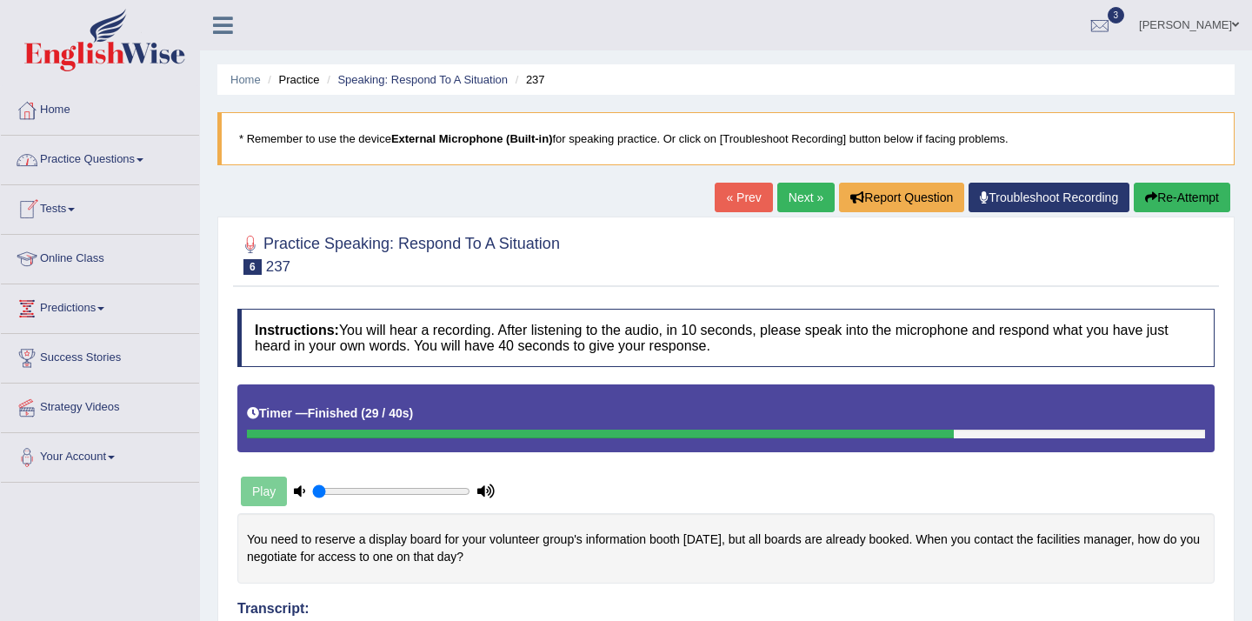
click at [85, 172] on link "Practice Questions" at bounding box center [100, 157] width 198 height 43
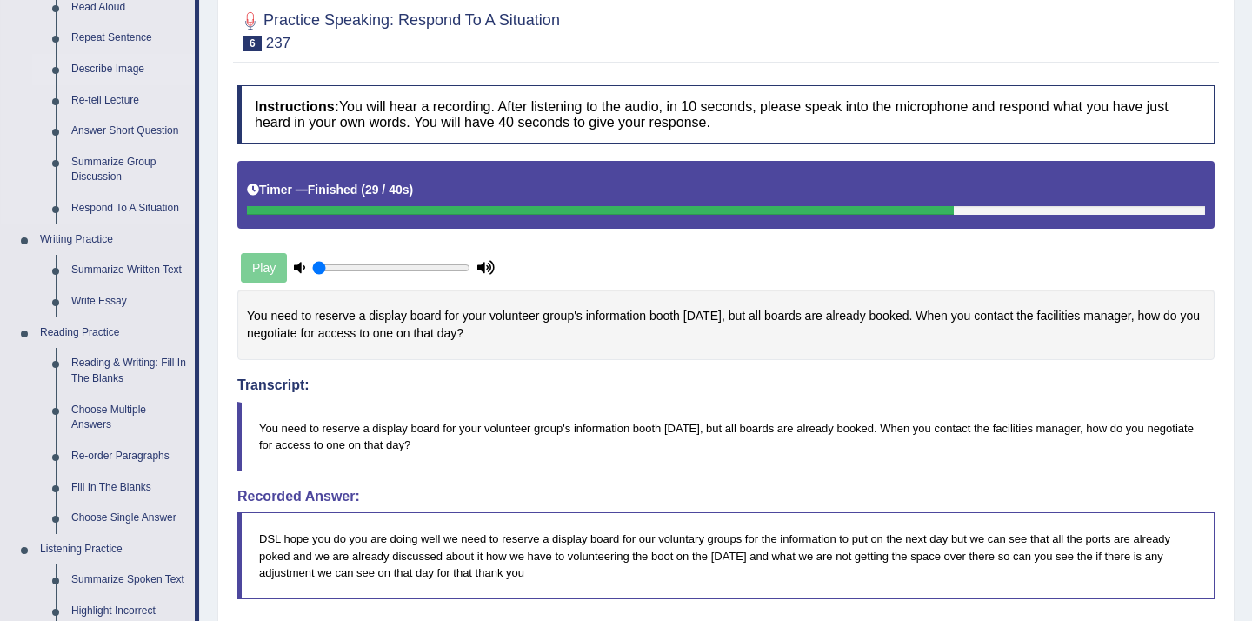
scroll to position [242, 0]
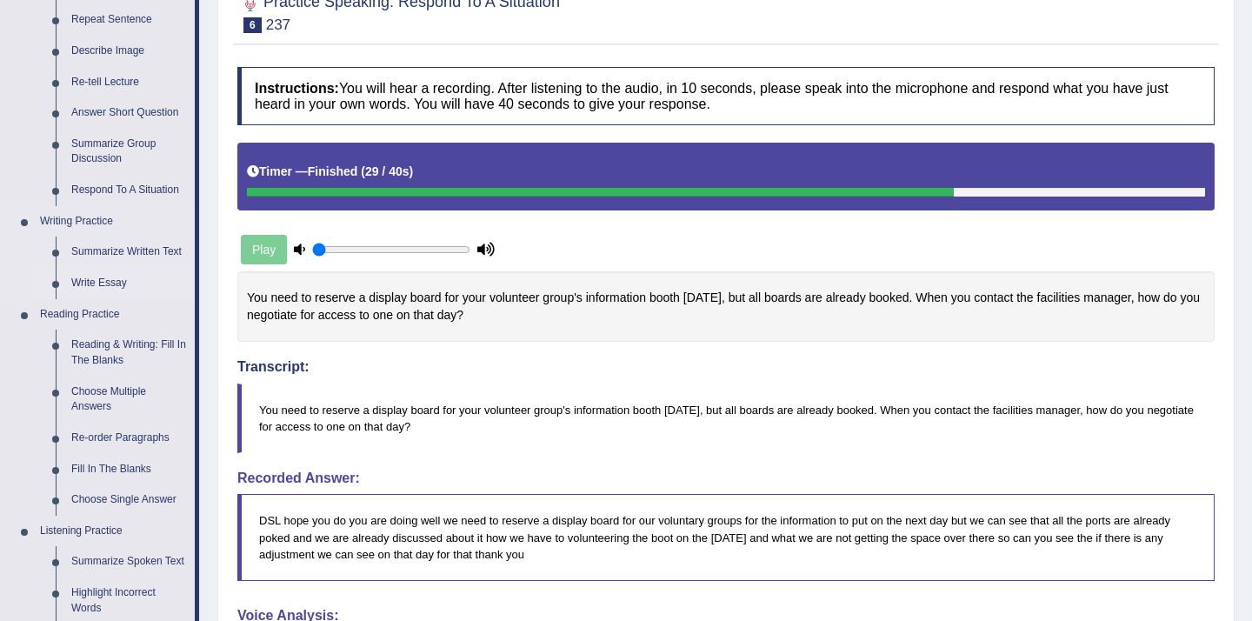
click at [110, 279] on link "Write Essay" at bounding box center [128, 283] width 131 height 31
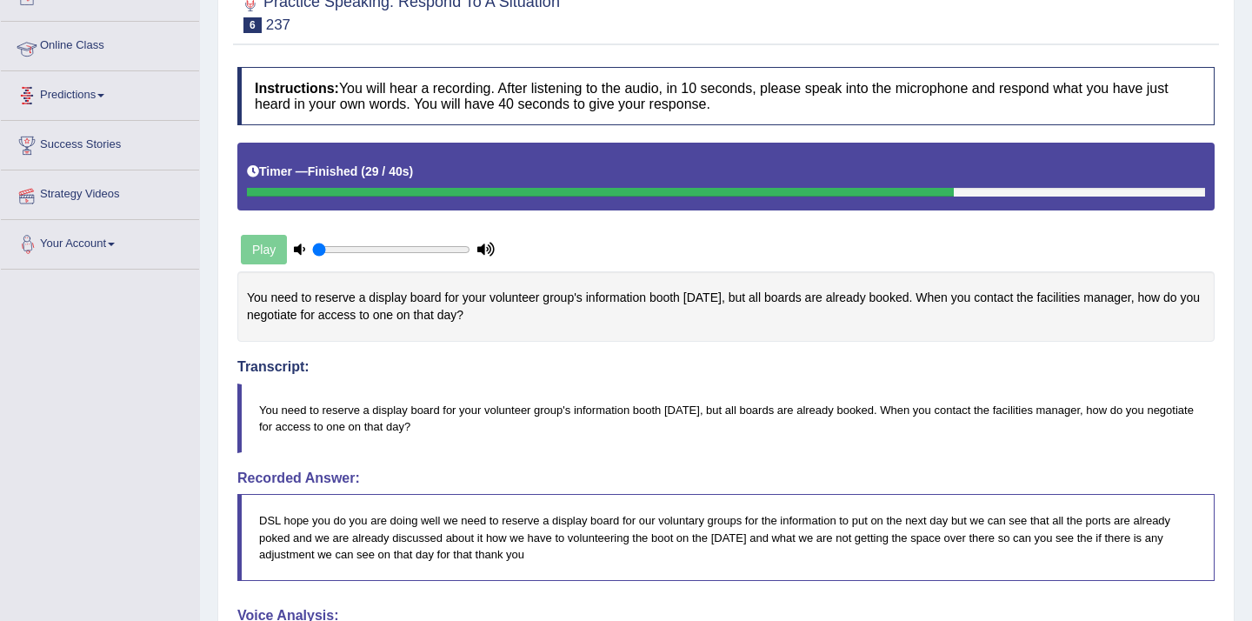
scroll to position [305, 0]
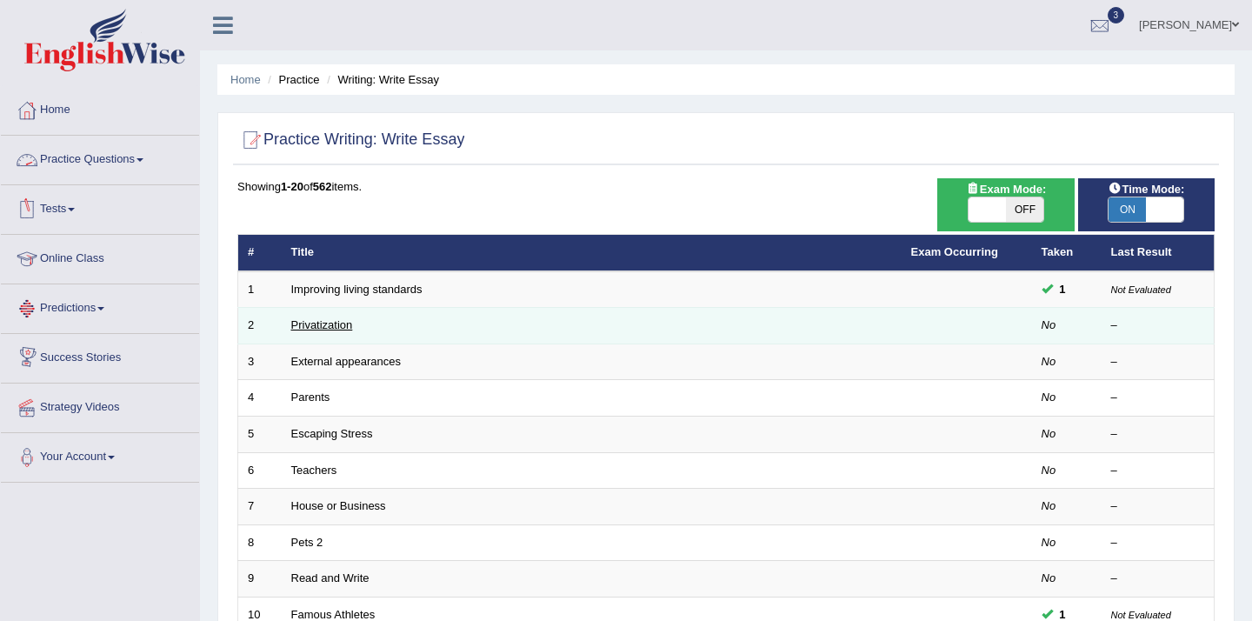
click at [337, 329] on link "Privatization" at bounding box center [322, 324] width 62 height 13
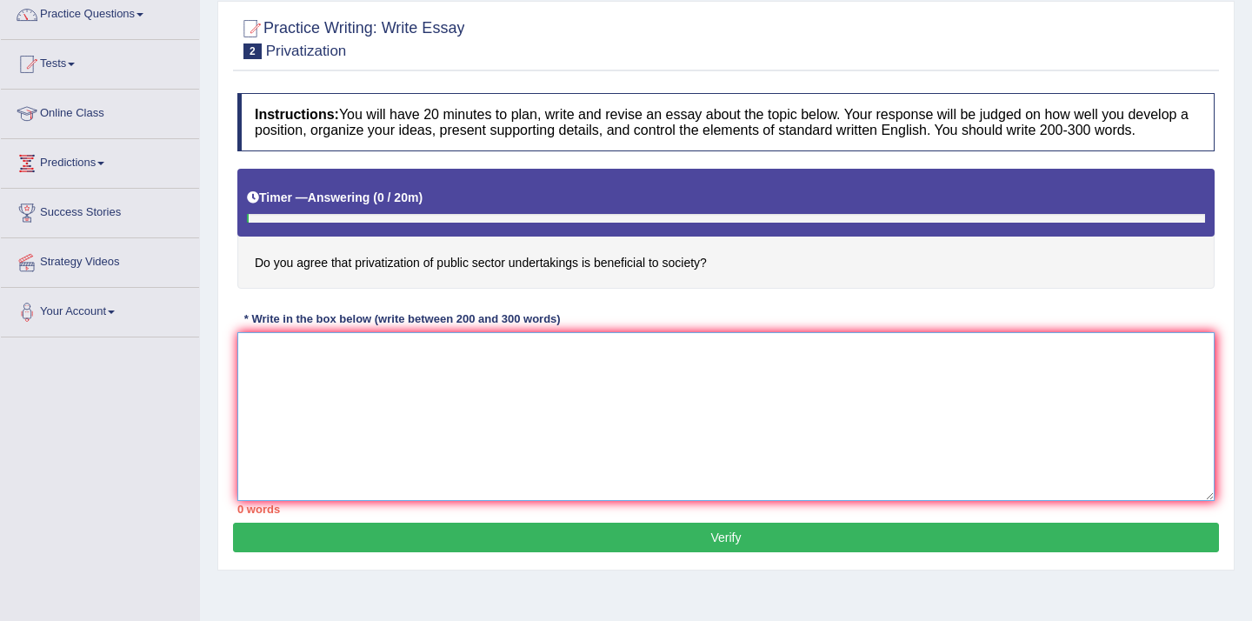
click at [297, 380] on textarea at bounding box center [726, 416] width 978 height 169
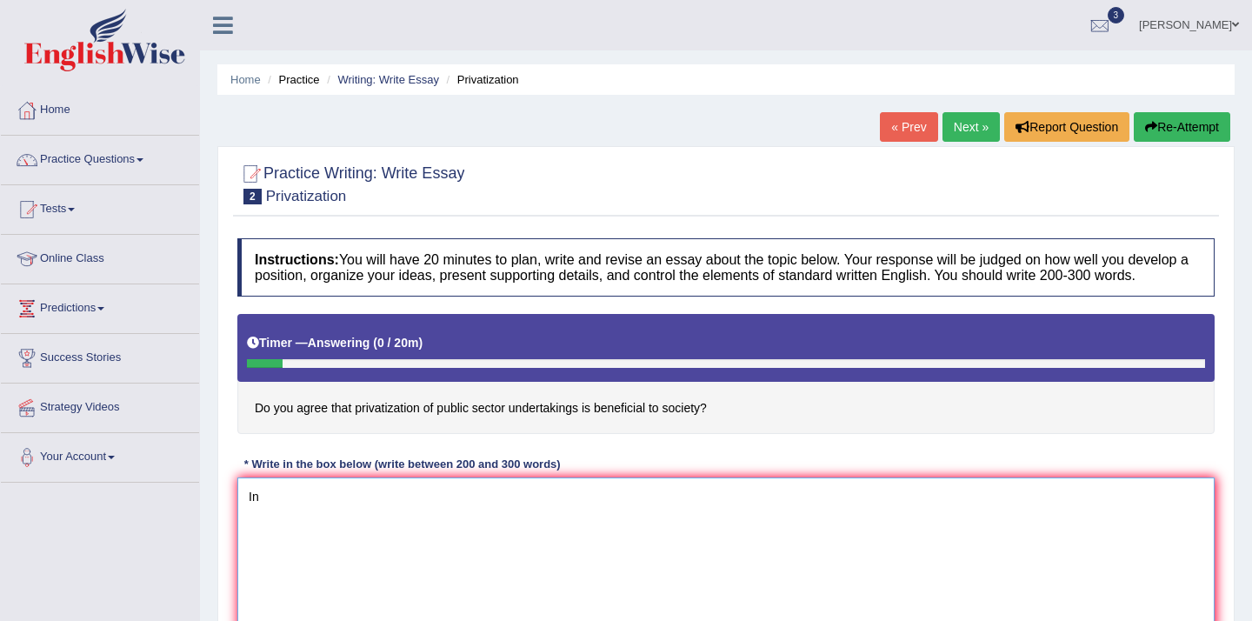
type textarea "In"
click at [958, 125] on link "Next »" at bounding box center [971, 127] width 57 height 30
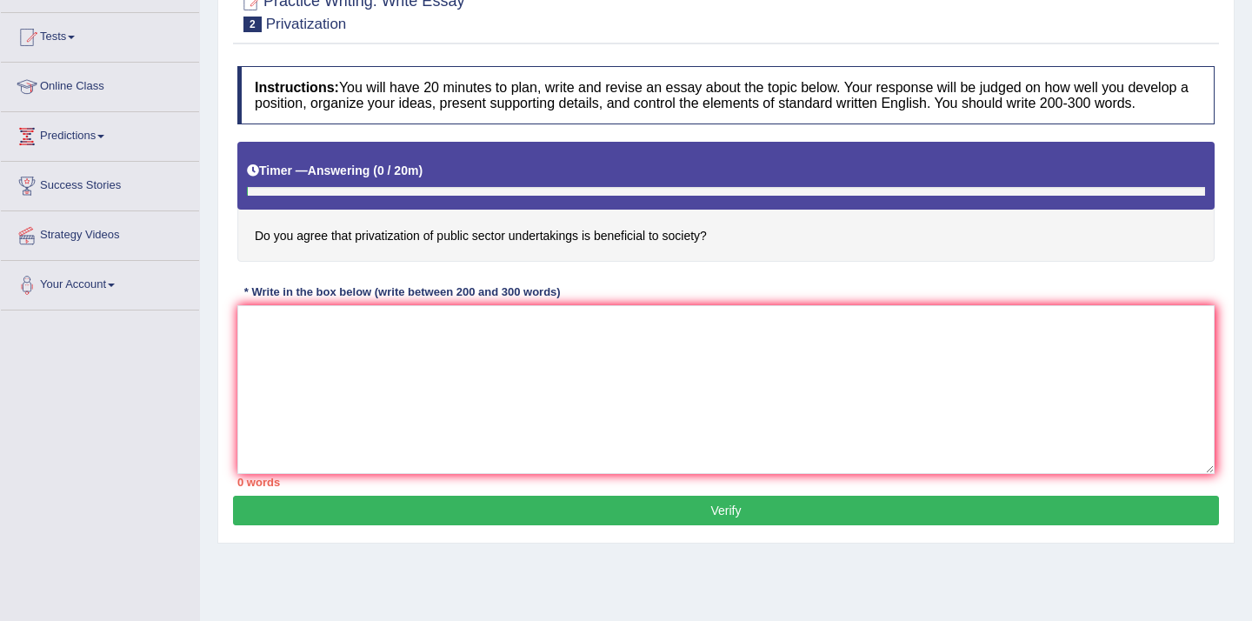
scroll to position [230, 0]
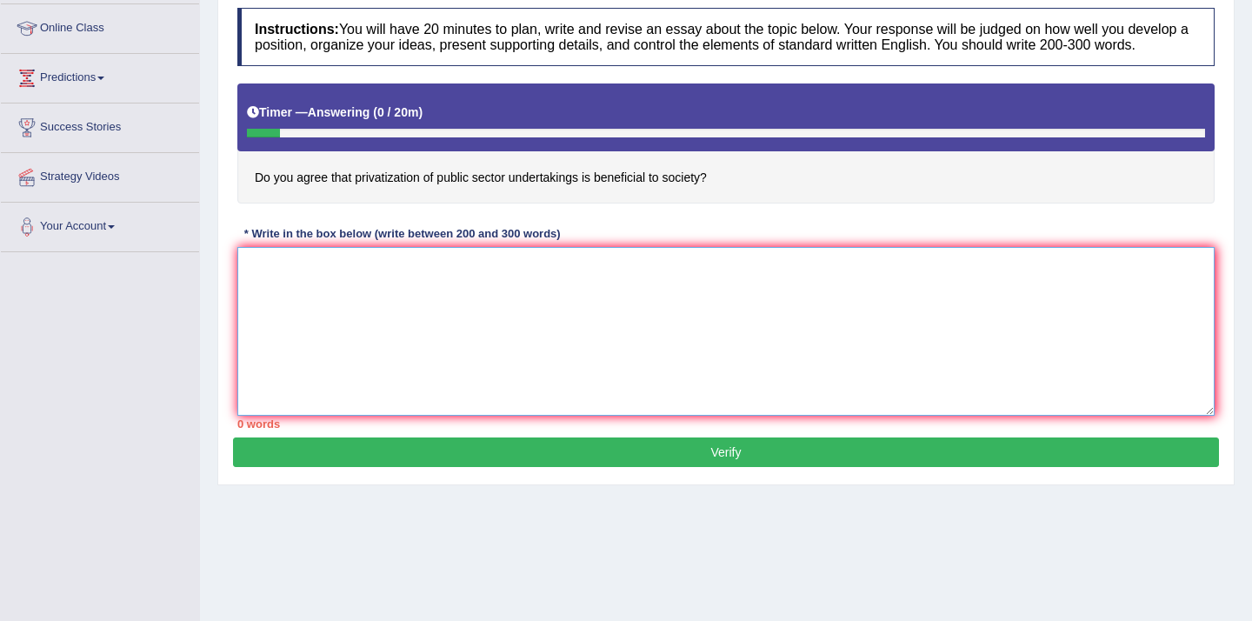
click at [540, 297] on textarea at bounding box center [726, 331] width 978 height 169
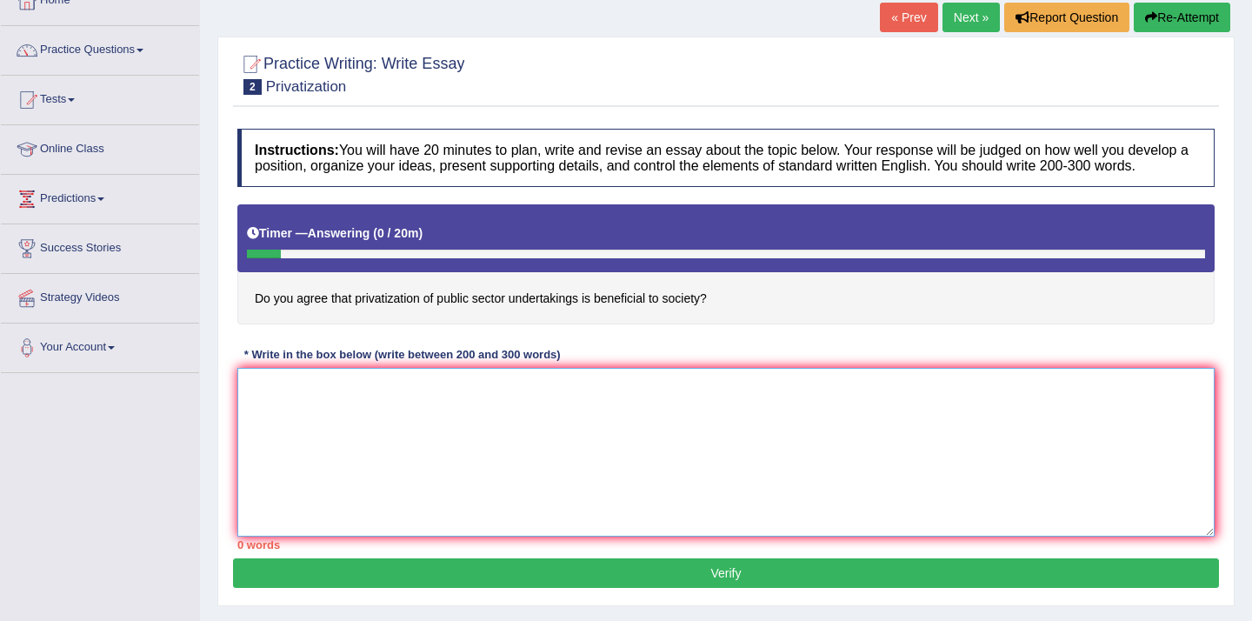
scroll to position [0, 0]
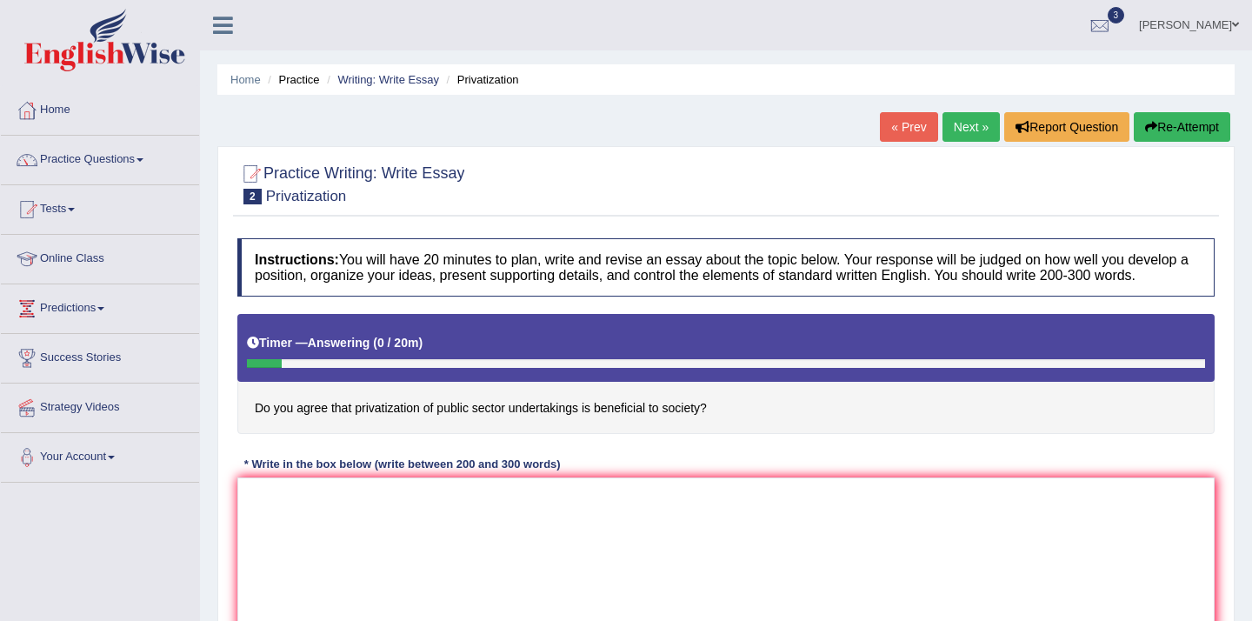
click at [907, 130] on link "« Prev" at bounding box center [908, 127] width 57 height 30
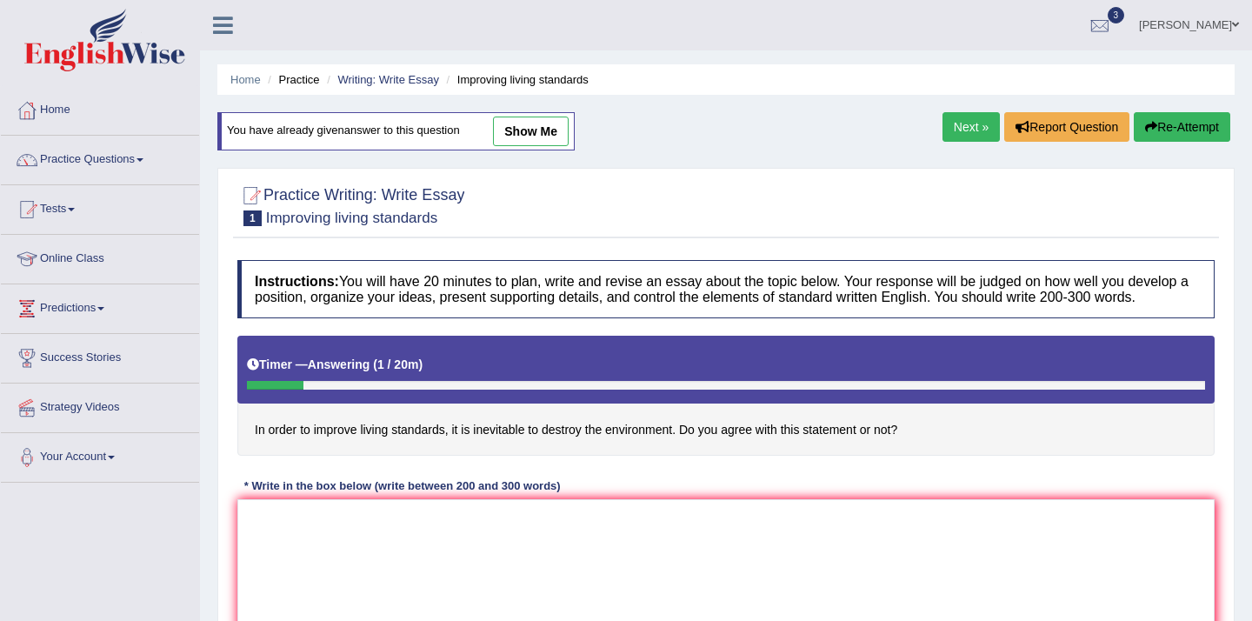
click at [954, 126] on link "Next »" at bounding box center [971, 127] width 57 height 30
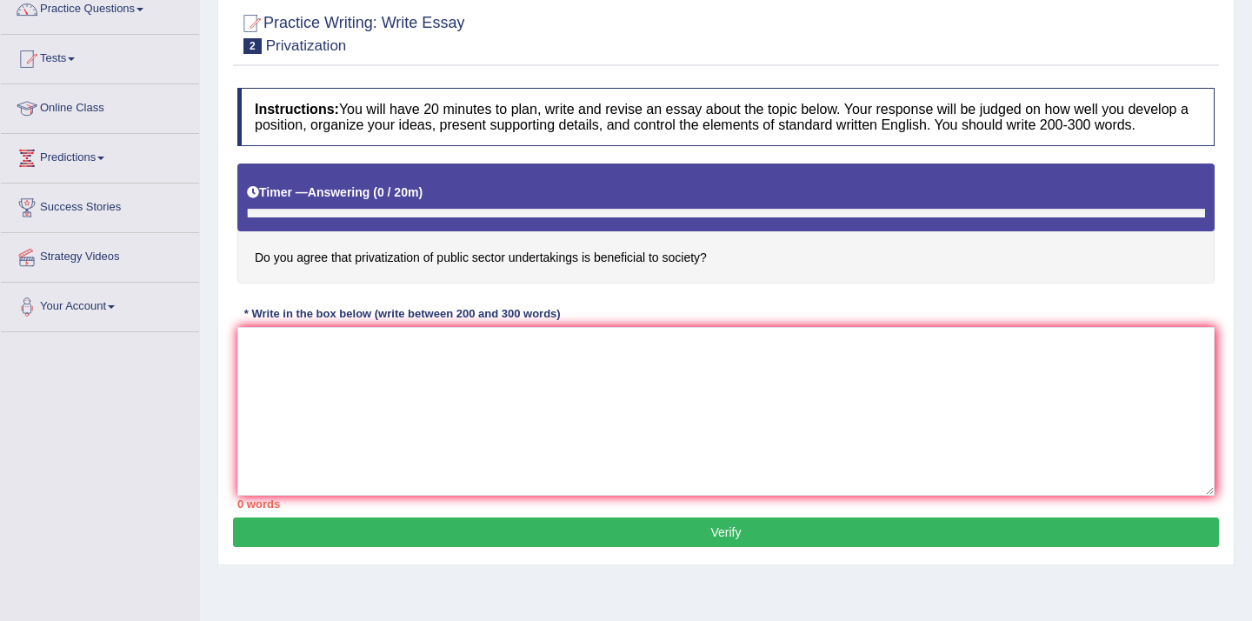
scroll to position [158, 0]
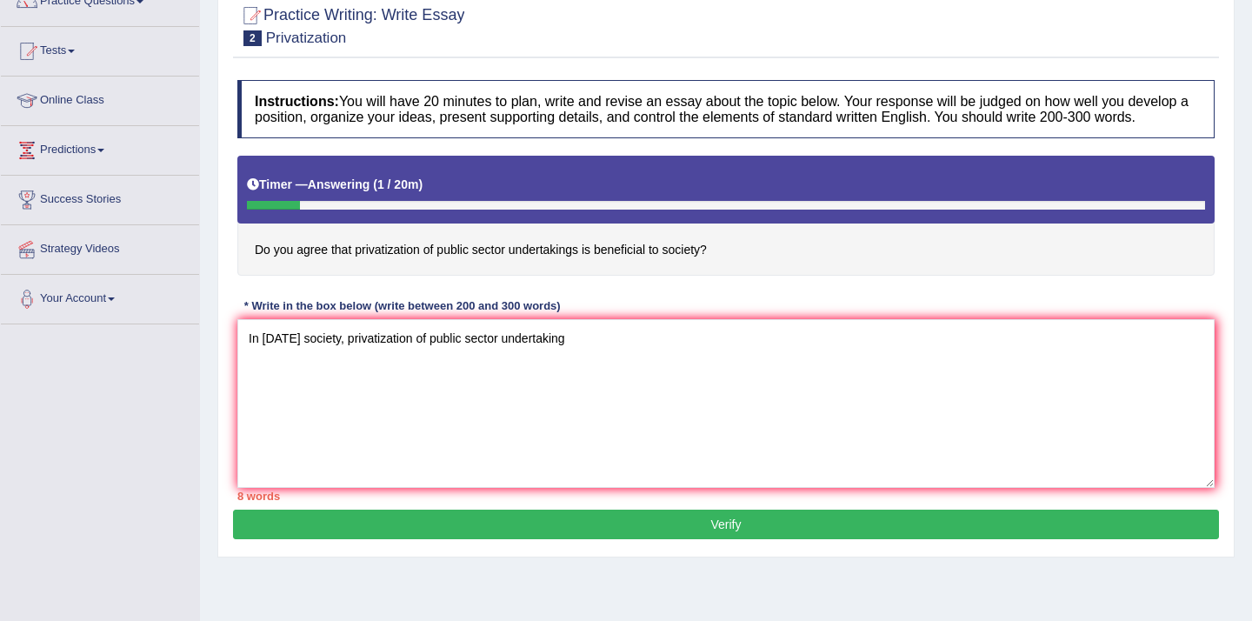
click at [351, 357] on textarea "In [DATE] society, privatization of public sector undertaking" at bounding box center [726, 403] width 978 height 169
click at [580, 357] on textarea "In [DATE] society, privatization of public sector undertaking" at bounding box center [726, 403] width 978 height 169
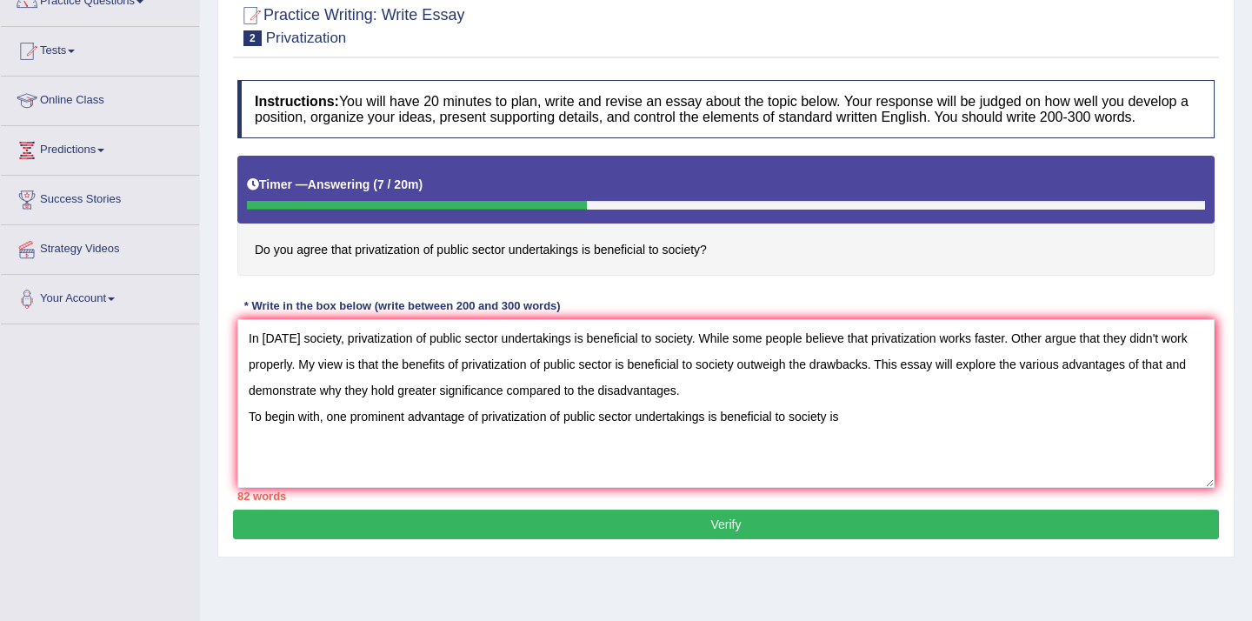
click at [904, 447] on textarea "In [DATE] society, privatization of public sector undertakings is beneficial to…" at bounding box center [726, 403] width 978 height 169
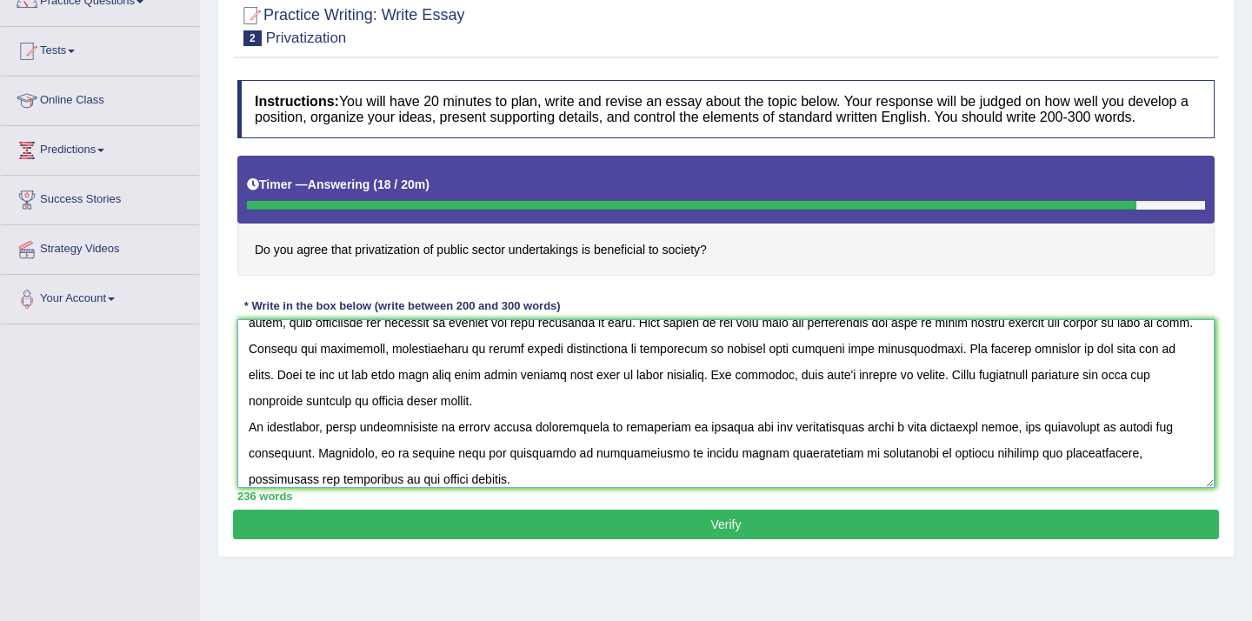
scroll to position [130, 0]
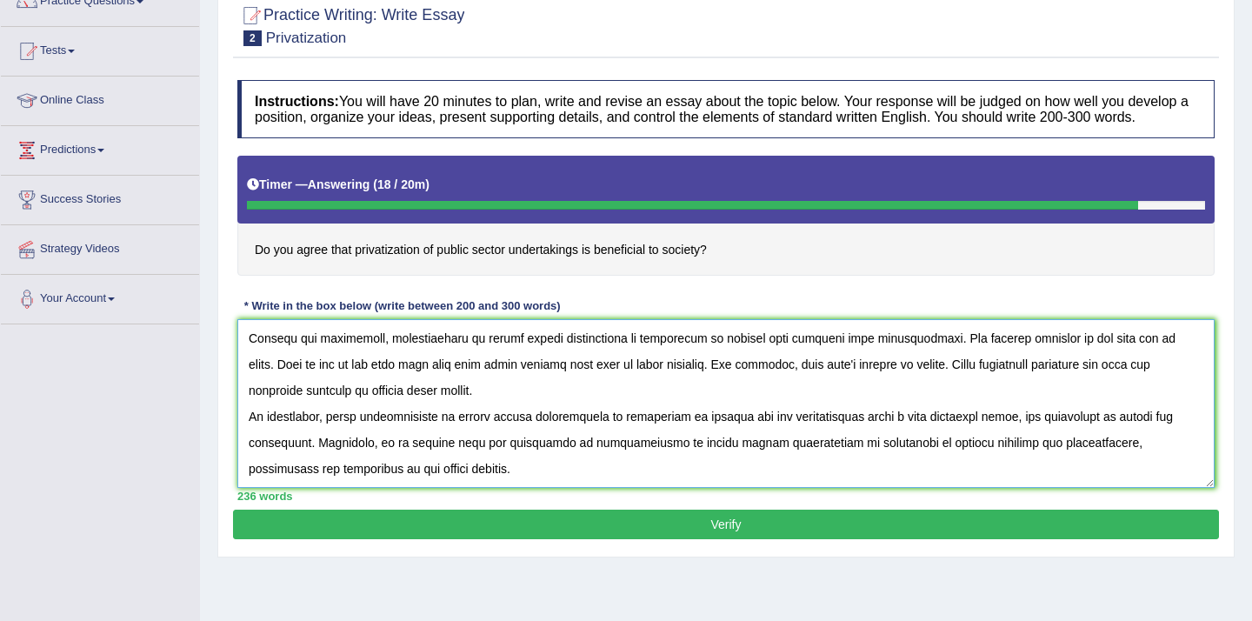
type textarea "In today's society, privatization of public sector undertakings is beneficial t…"
click at [803, 539] on button "Verify" at bounding box center [726, 525] width 986 height 30
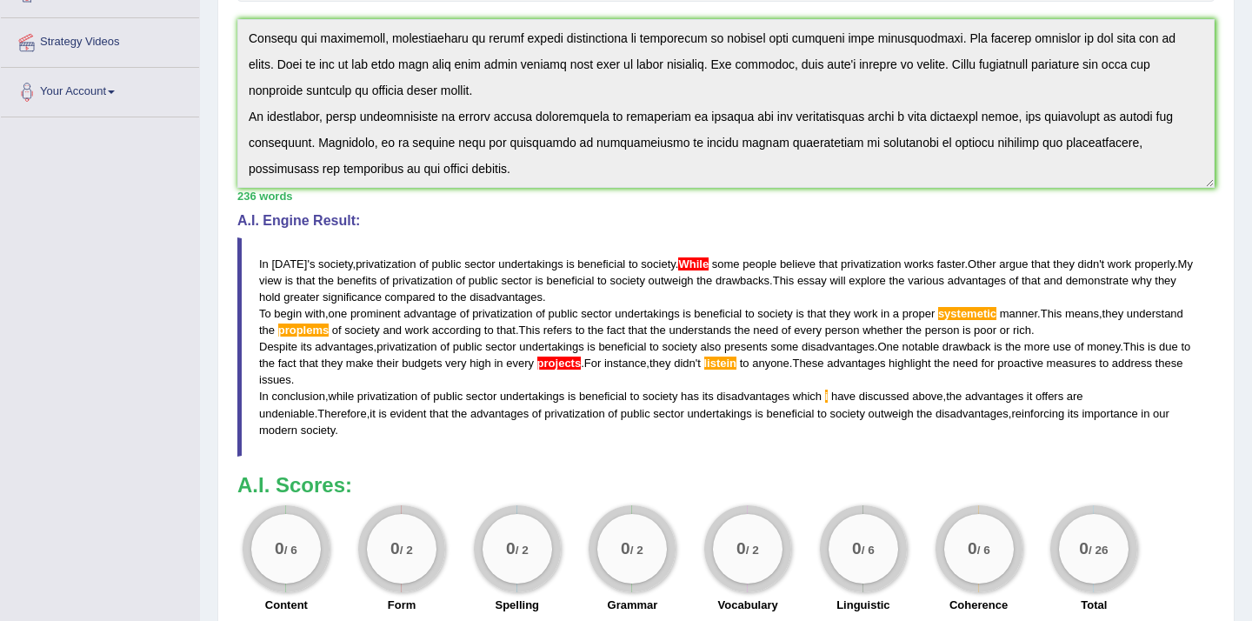
scroll to position [362, 0]
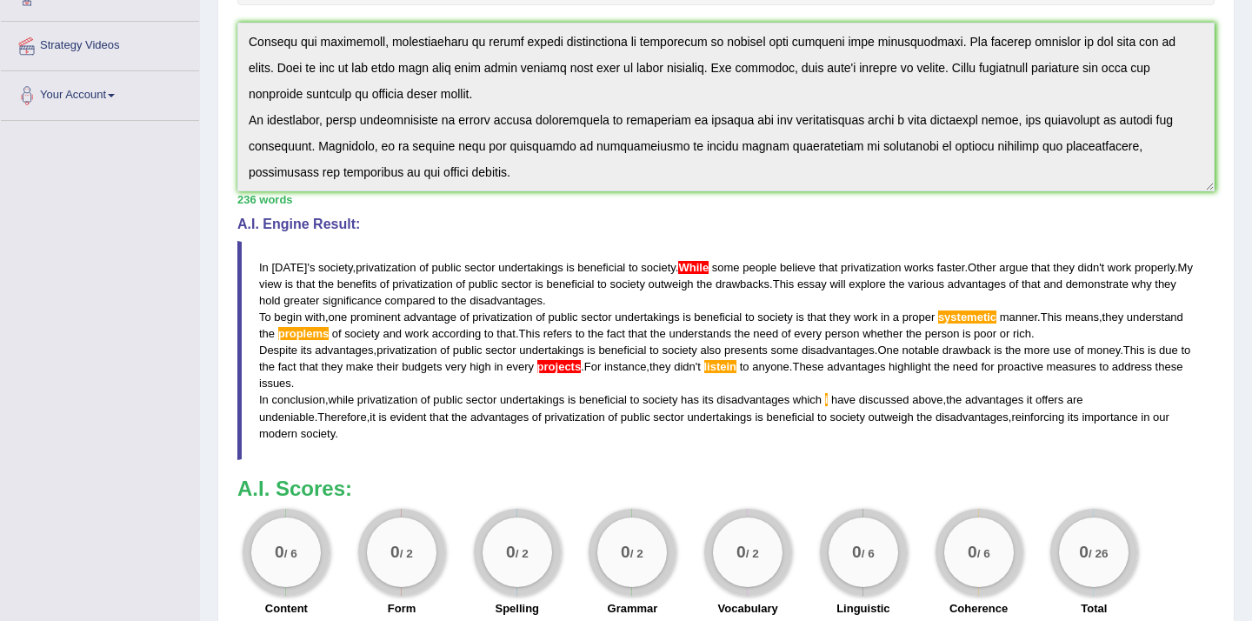
click at [696, 274] on span "While" at bounding box center [693, 267] width 30 height 13
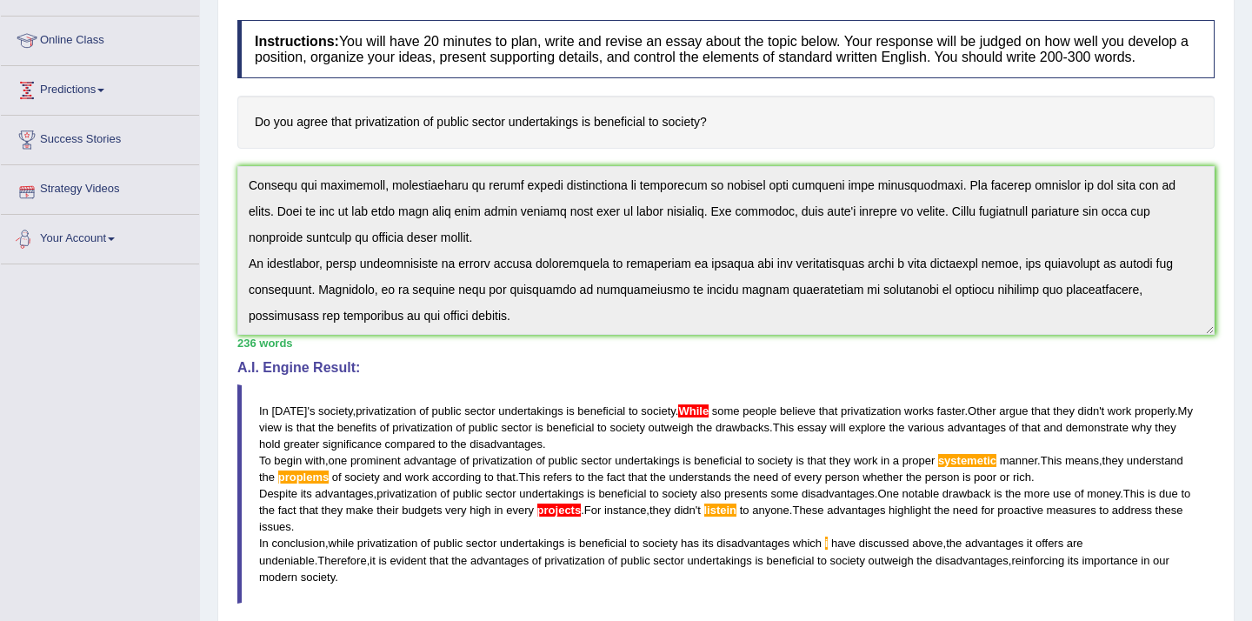
scroll to position [0, 0]
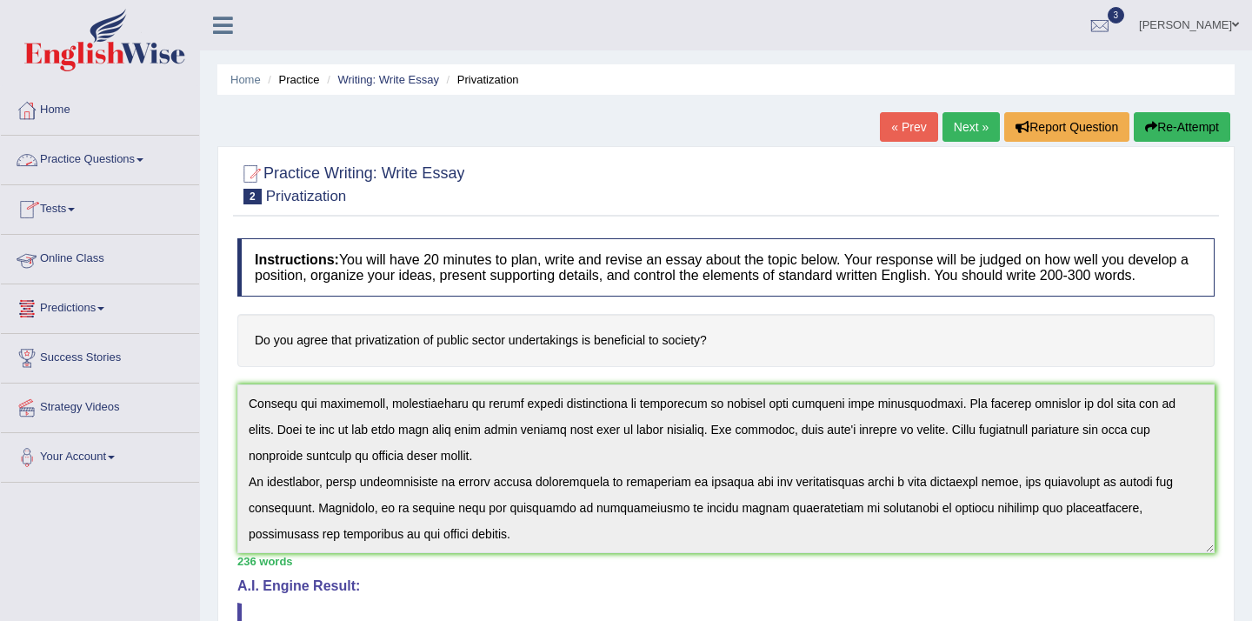
click at [95, 159] on link "Practice Questions" at bounding box center [100, 157] width 198 height 43
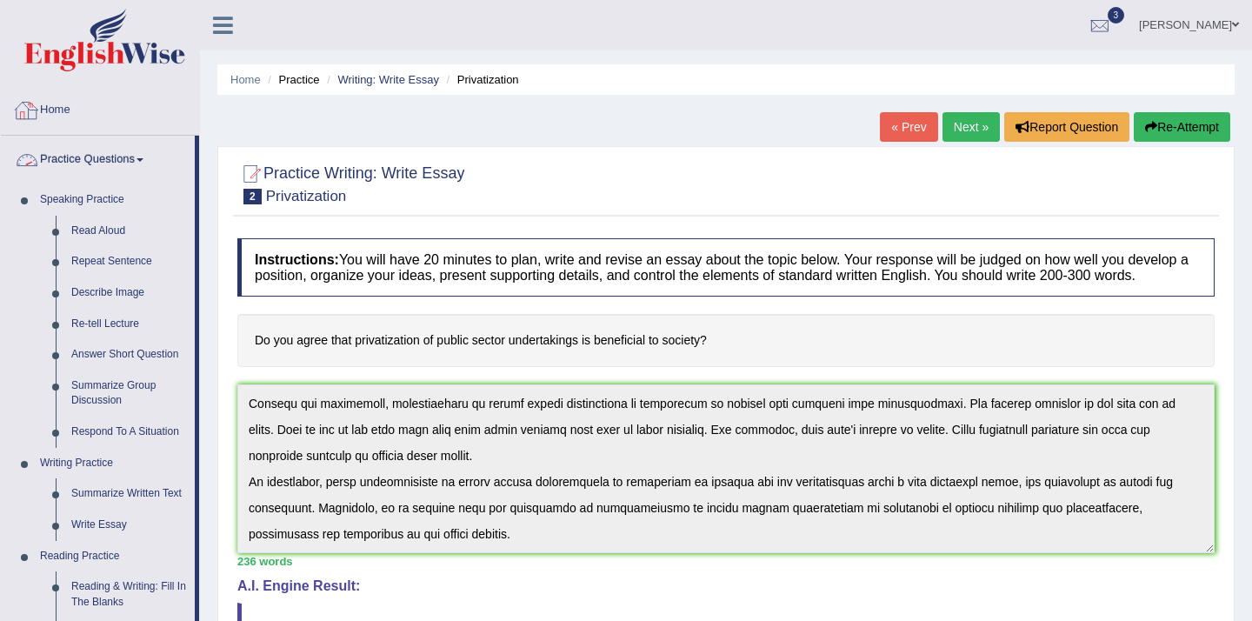
click at [119, 160] on link "Practice Questions" at bounding box center [98, 157] width 194 height 43
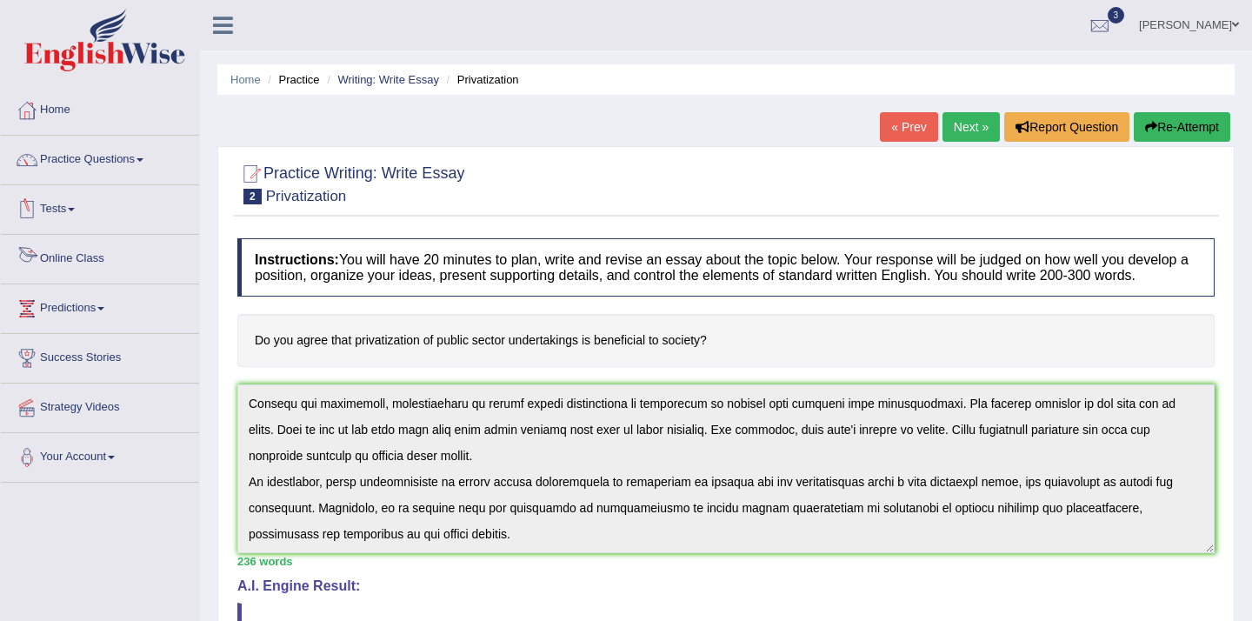
click at [63, 253] on link "Online Class" at bounding box center [100, 256] width 198 height 43
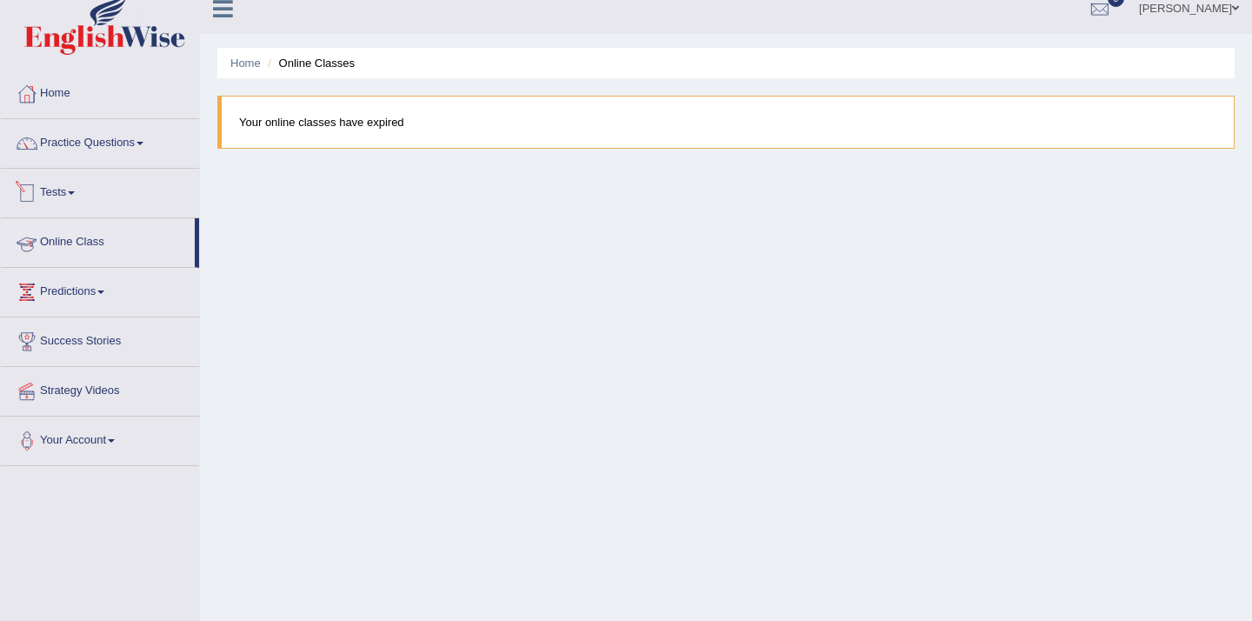
click at [72, 194] on link "Tests" at bounding box center [100, 190] width 198 height 43
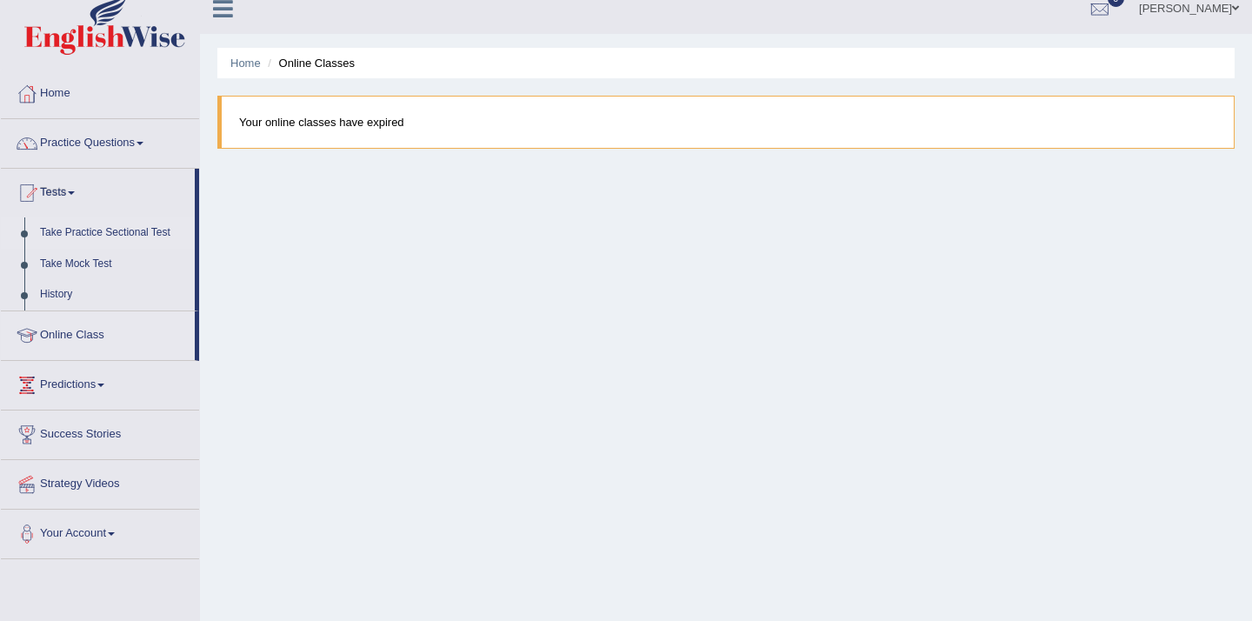
click at [94, 226] on link "Take Practice Sectional Test" at bounding box center [113, 232] width 163 height 31
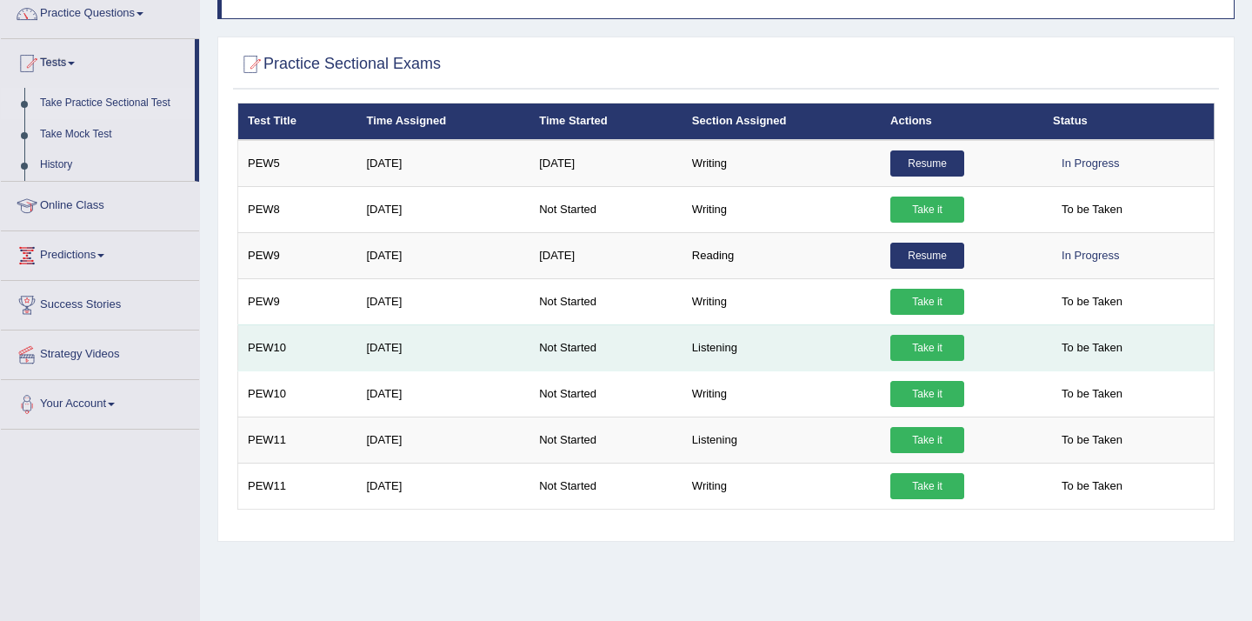
click at [931, 347] on link "Take it" at bounding box center [928, 348] width 74 height 26
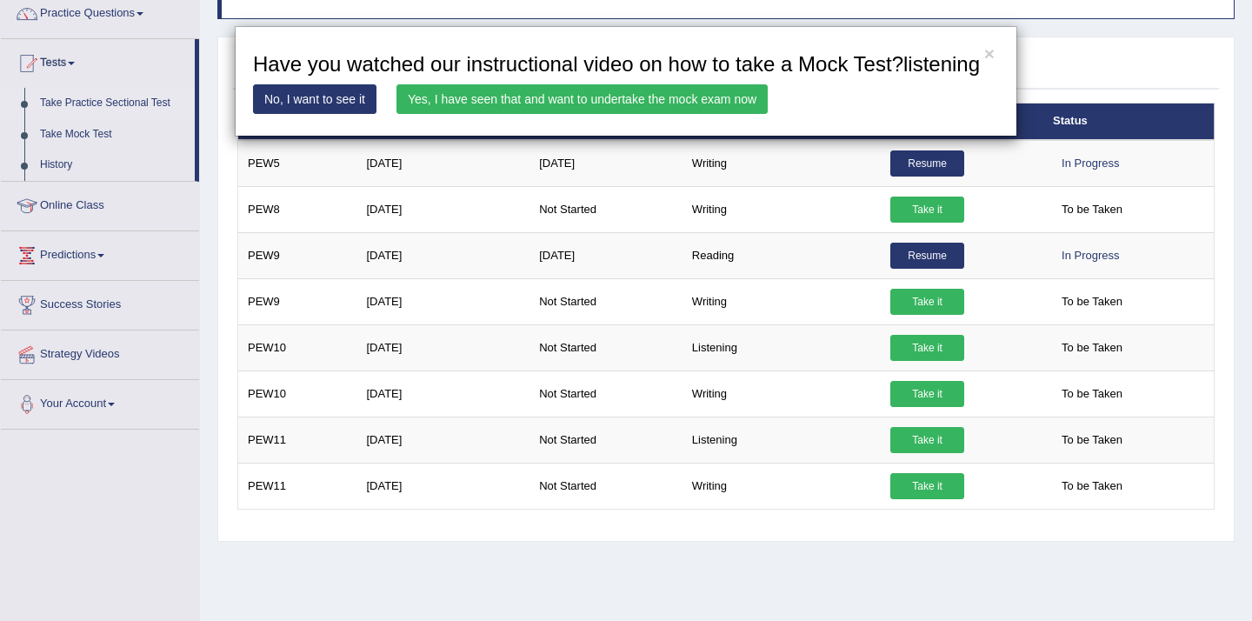
click at [609, 114] on link "Yes, I have seen that and want to undertake the mock exam now" at bounding box center [582, 99] width 371 height 30
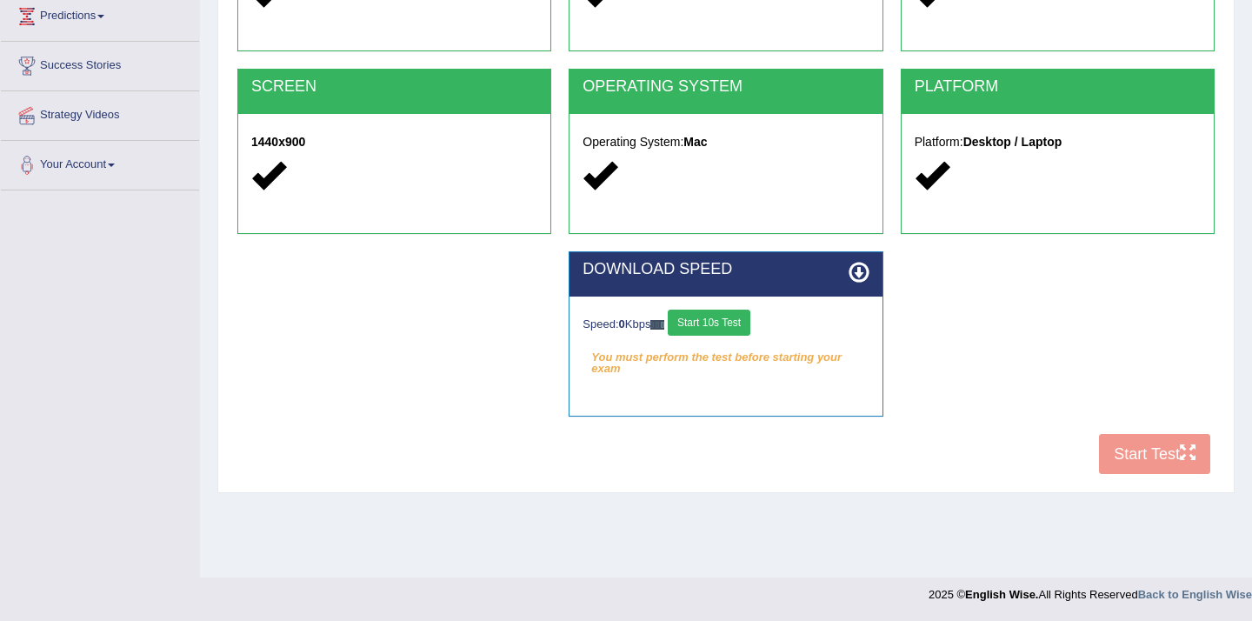
click at [1179, 461] on div "COOKIES Cookies Enabled JAVASCRIPT Javascript Enabled BROWSER Browser: Chrome S…" at bounding box center [726, 185] width 986 height 598
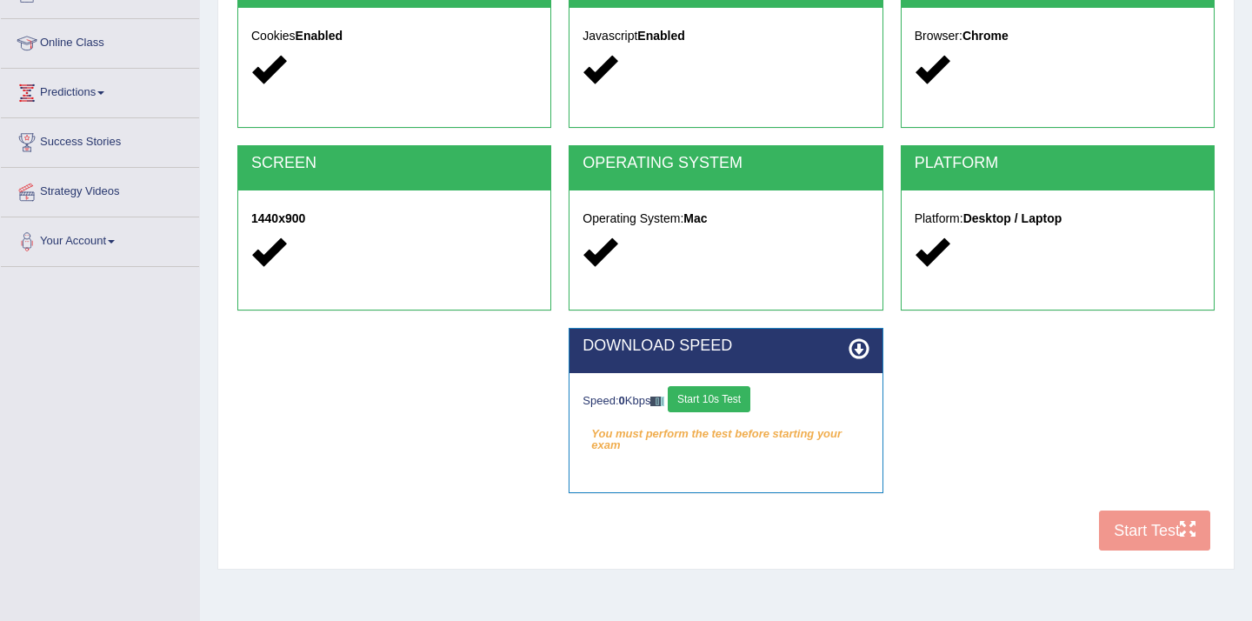
scroll to position [217, 0]
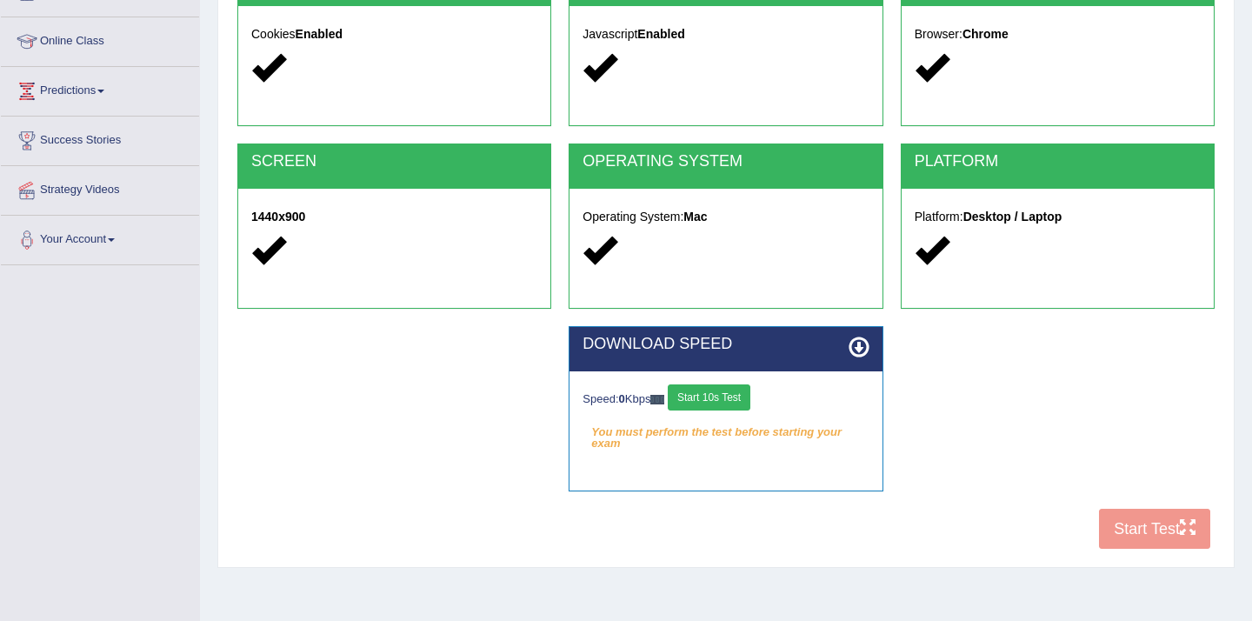
click at [734, 395] on button "Start 10s Test" at bounding box center [709, 397] width 83 height 26
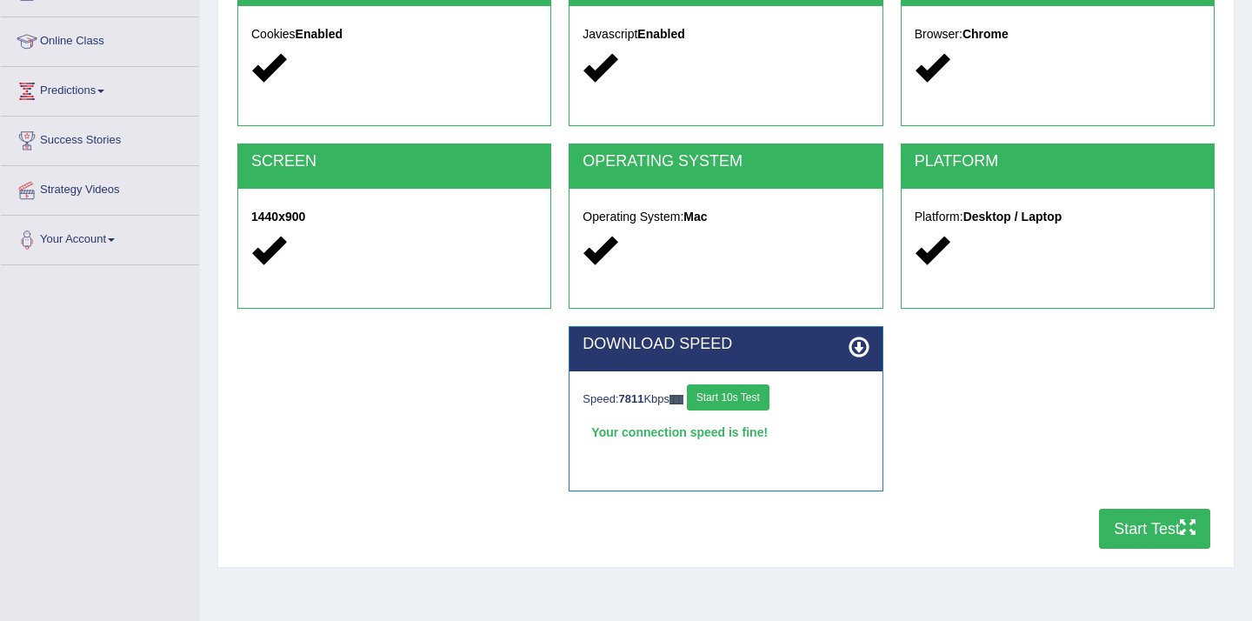
click at [1180, 524] on icon "button" at bounding box center [1188, 527] width 16 height 16
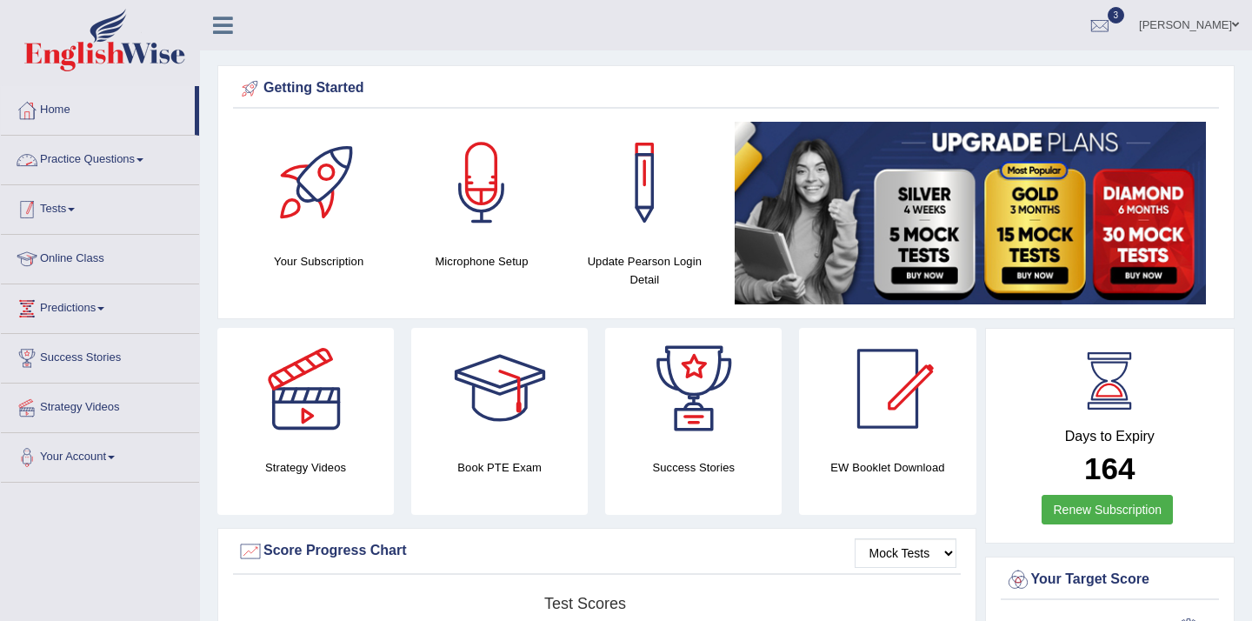
click at [63, 189] on link "Tests" at bounding box center [100, 206] width 198 height 43
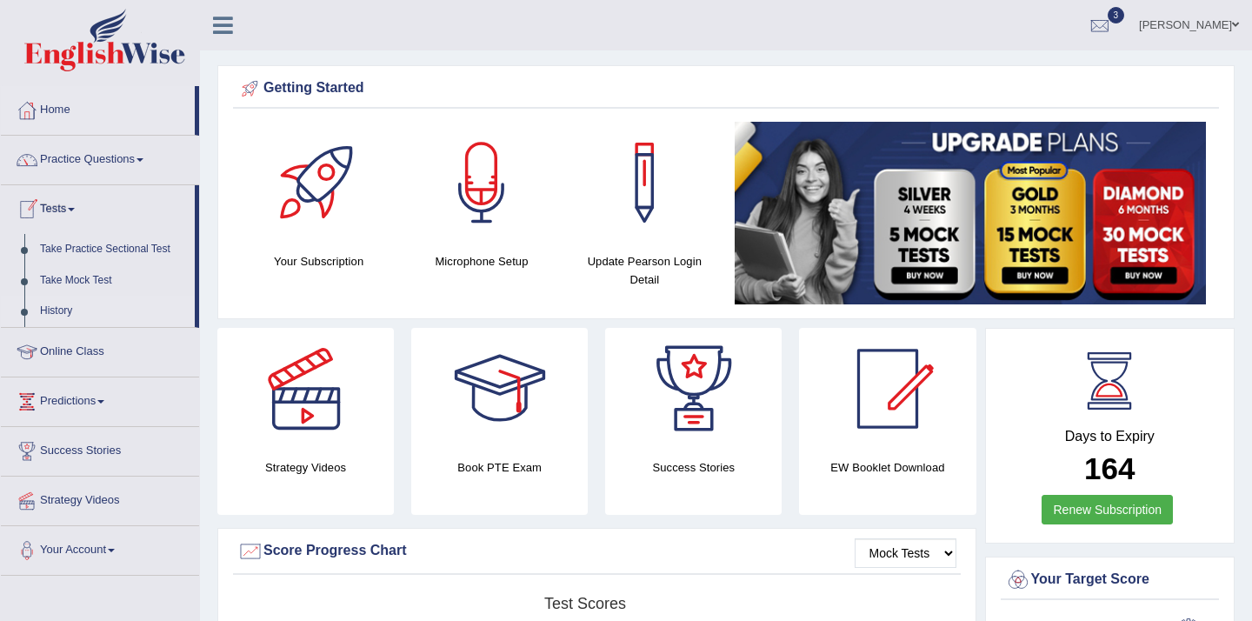
click at [72, 311] on link "History" at bounding box center [113, 311] width 163 height 31
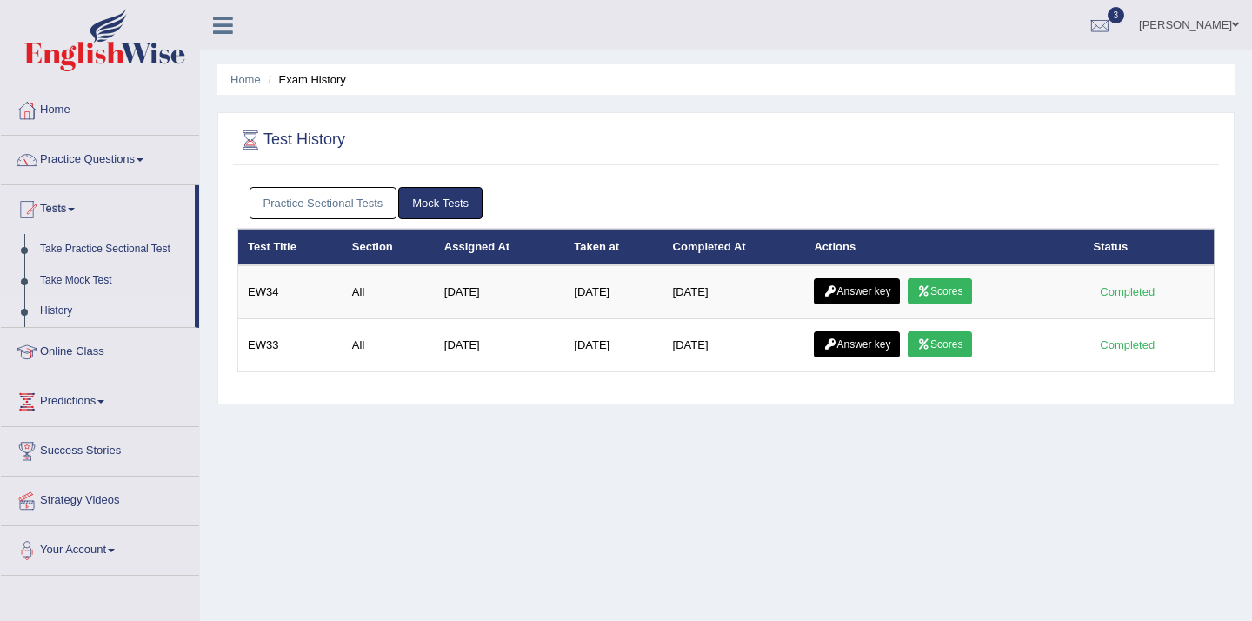
click at [346, 210] on link "Practice Sectional Tests" at bounding box center [324, 203] width 148 height 32
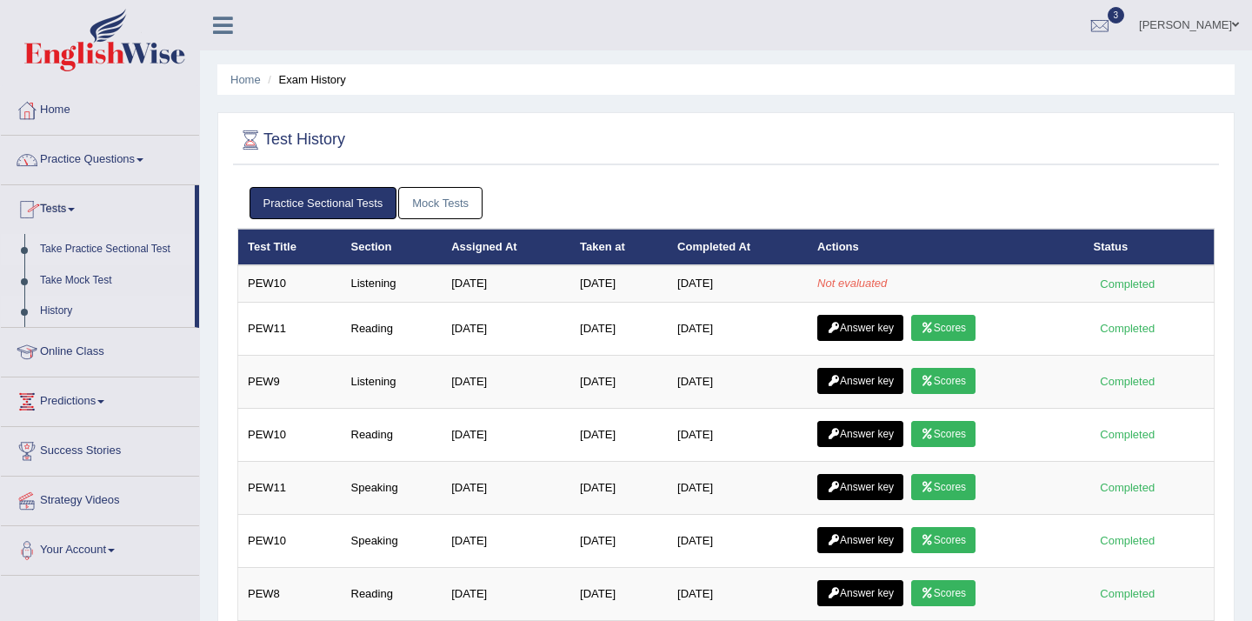
click at [83, 255] on link "Take Practice Sectional Test" at bounding box center [113, 249] width 163 height 31
